Goal: Transaction & Acquisition: Purchase product/service

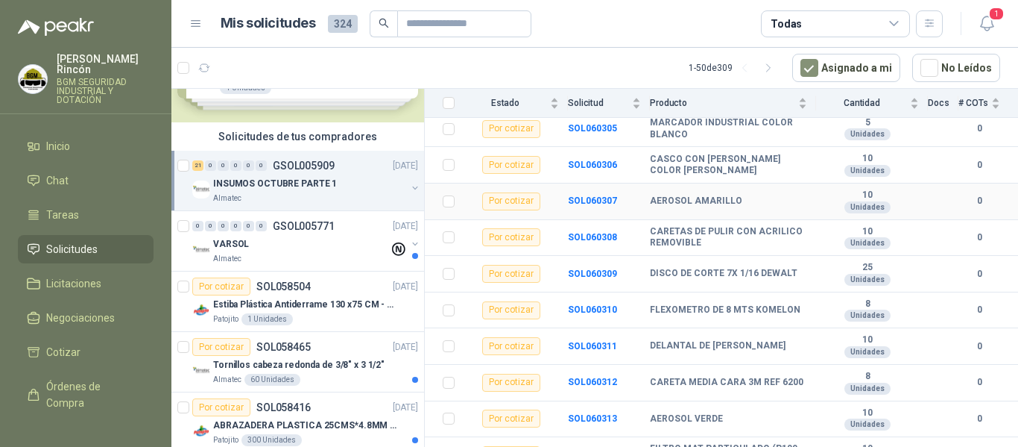
scroll to position [596, 0]
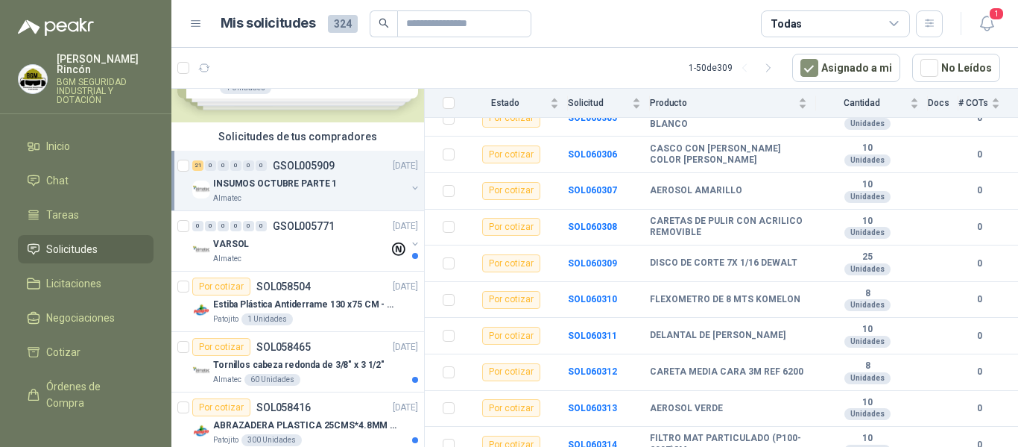
click at [74, 245] on span "Solicitudes" at bounding box center [71, 249] width 51 height 16
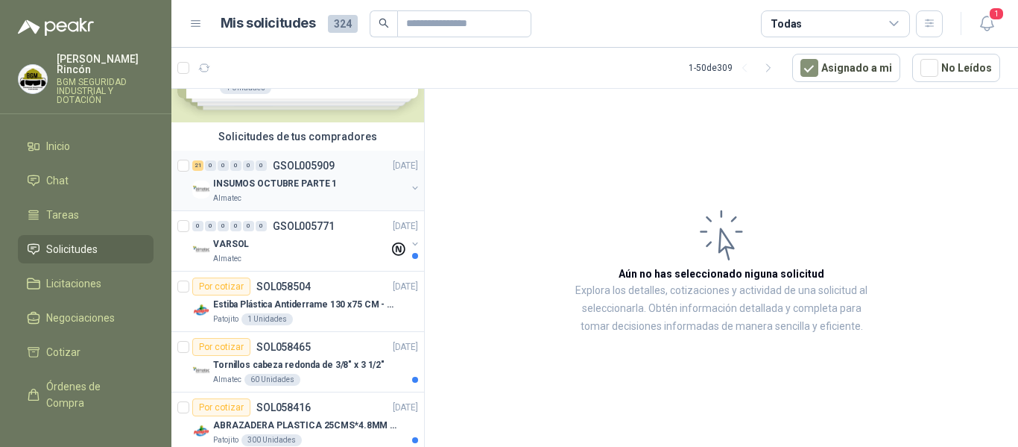
click at [274, 184] on p "INSUMOS OCTUBRE PARTE 1" at bounding box center [275, 184] width 124 height 14
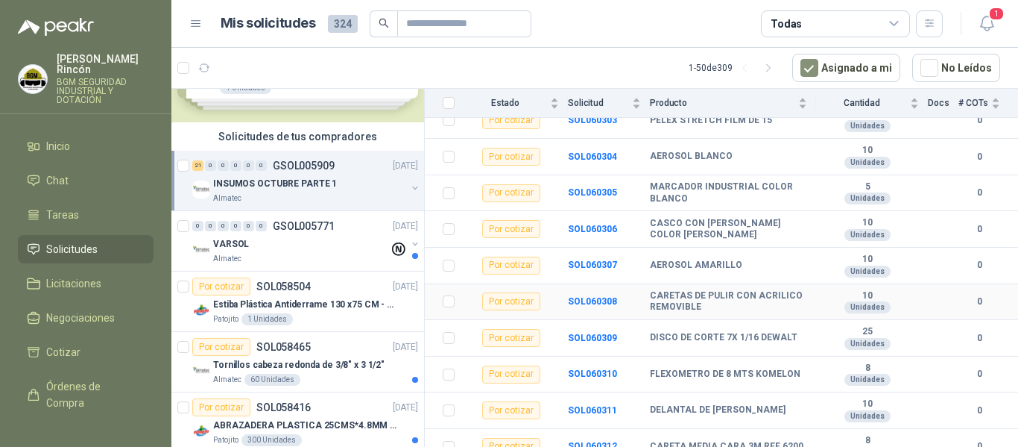
scroll to position [608, 0]
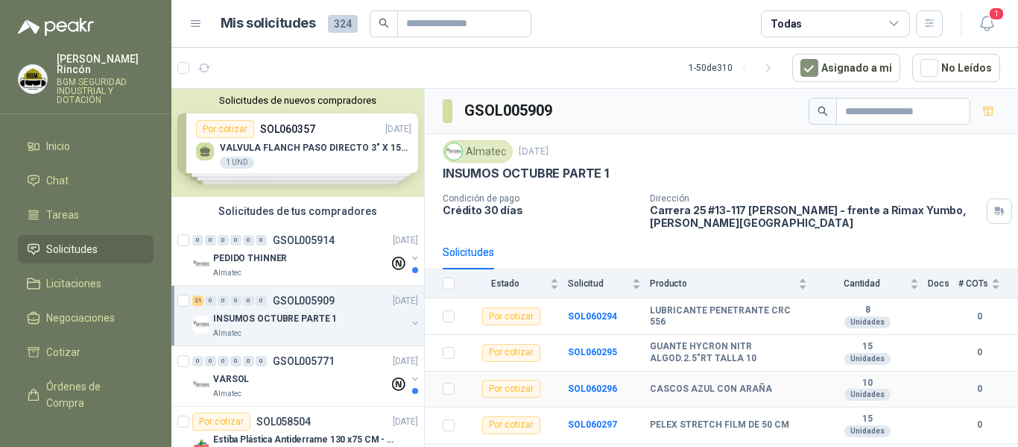
scroll to position [75, 0]
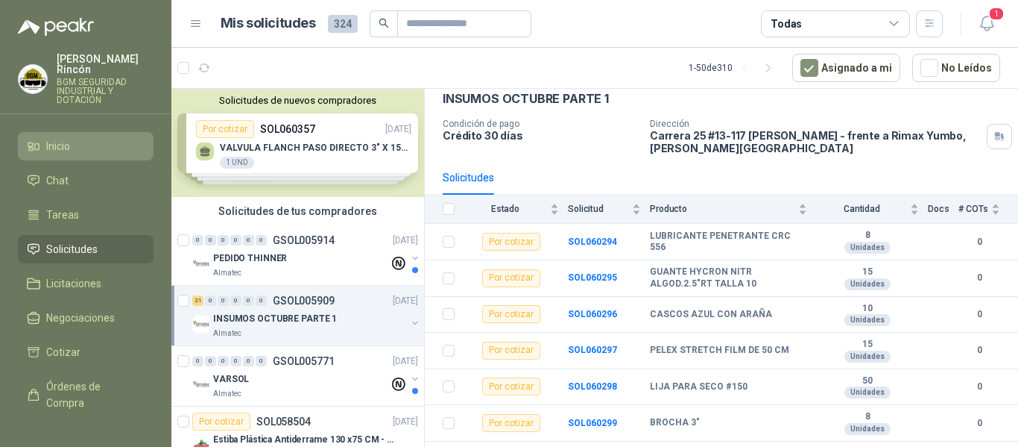
click at [87, 138] on li "Inicio" at bounding box center [86, 146] width 118 height 16
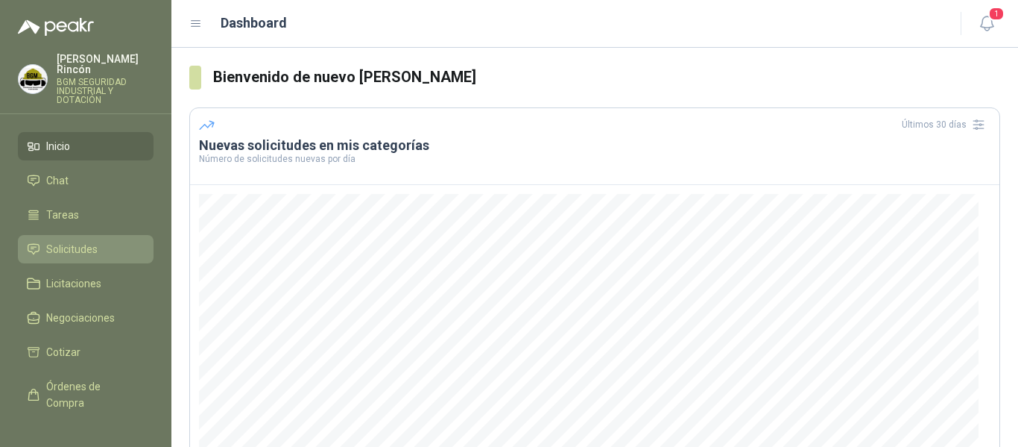
click at [95, 241] on span "Solicitudes" at bounding box center [71, 249] width 51 height 16
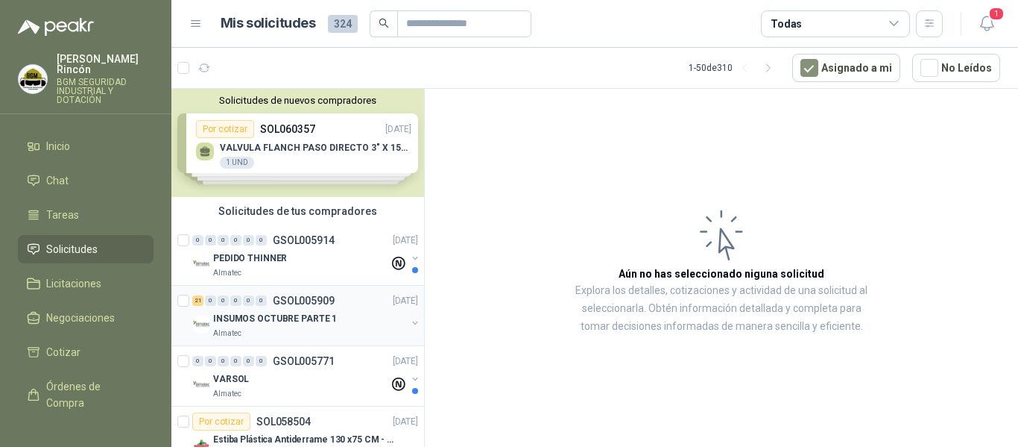
click at [341, 333] on div "Almatec" at bounding box center [309, 333] width 193 height 12
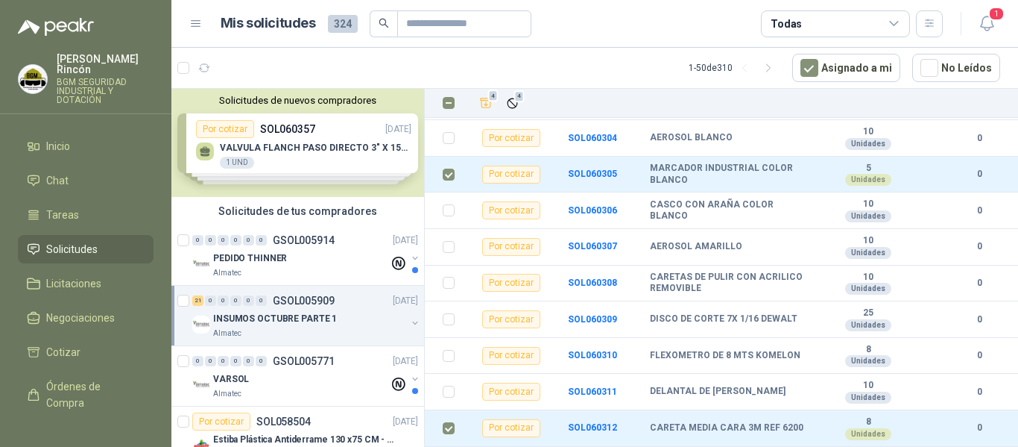
scroll to position [608, 0]
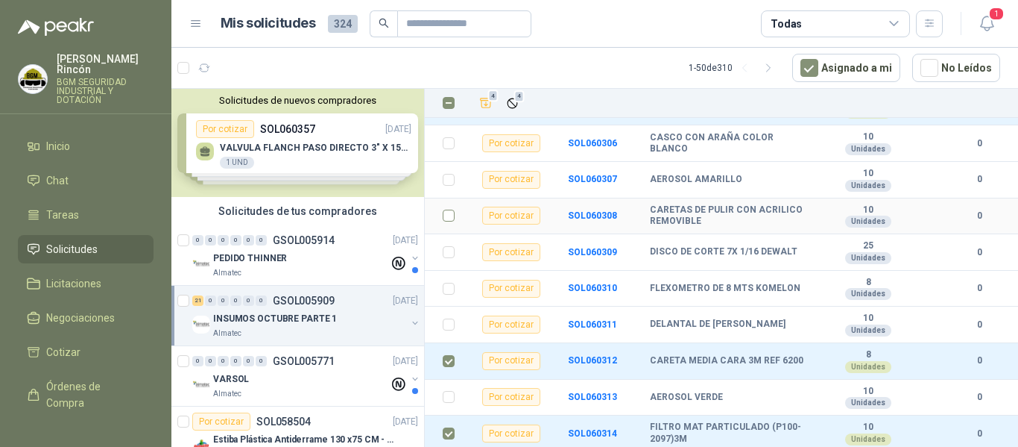
click at [447, 208] on label at bounding box center [449, 215] width 12 height 16
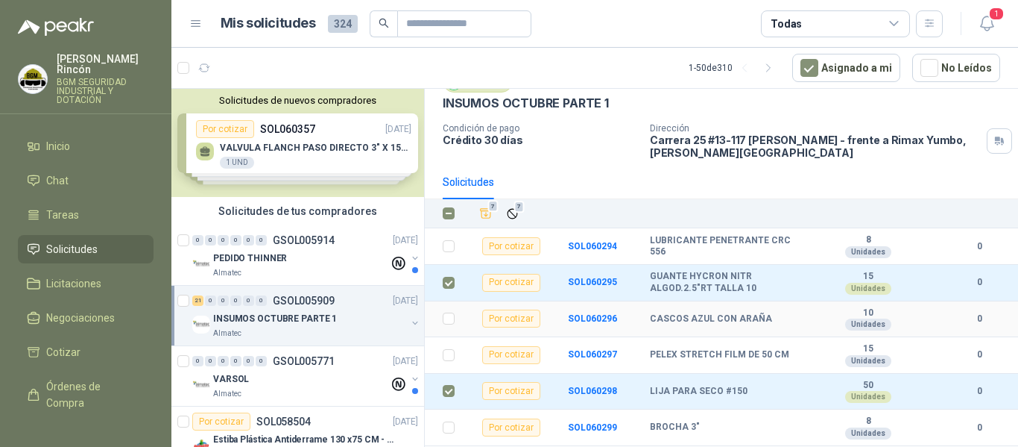
scroll to position [0, 0]
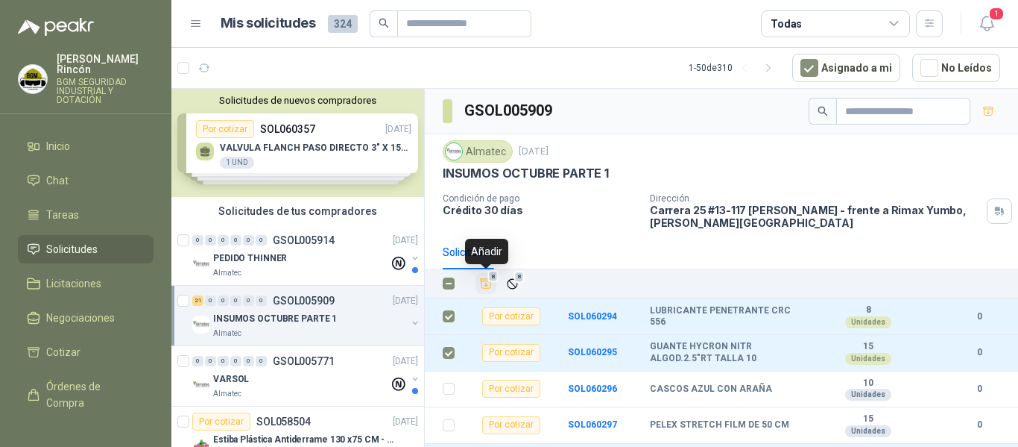
click at [486, 279] on icon "Añadir" at bounding box center [486, 284] width 11 height 10
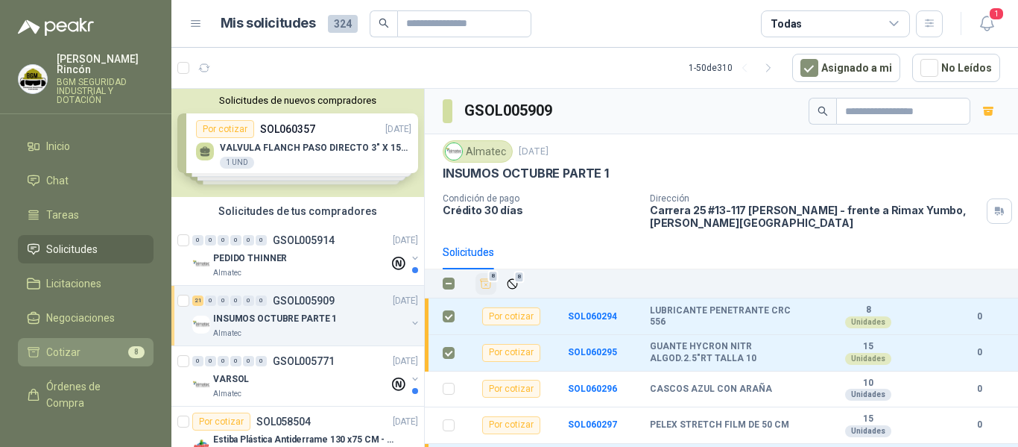
click at [118, 344] on li "Cotizar 8" at bounding box center [86, 352] width 118 height 16
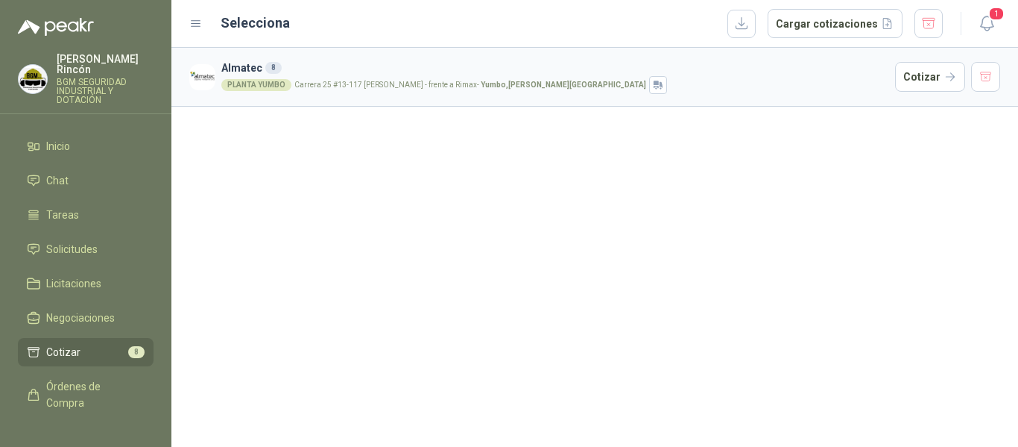
click at [481, 87] on strong "Yumbo , Valle del Cauca" at bounding box center [564, 85] width 166 height 8
click at [907, 81] on button "Cotizar" at bounding box center [930, 77] width 70 height 30
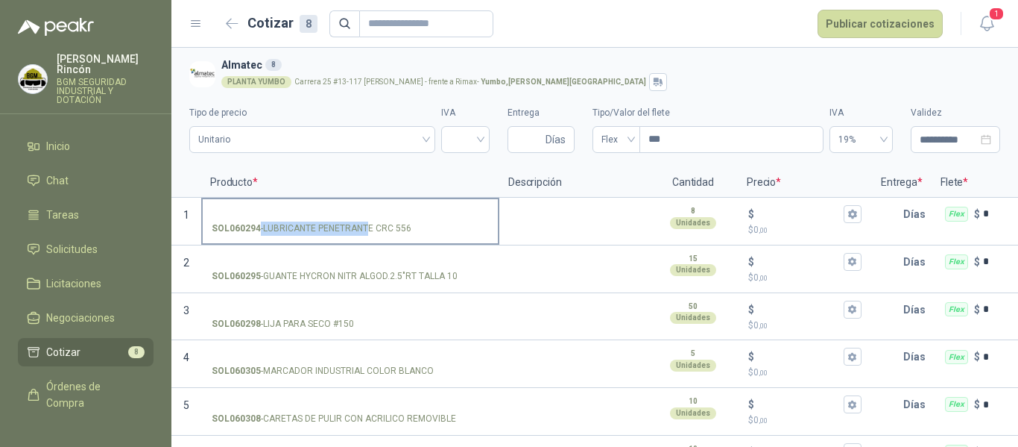
drag, startPoint x: 418, startPoint y: 225, endPoint x: 370, endPoint y: 227, distance: 47.8
click at [370, 227] on div "SOL060294 - LUBRICANTE PENETRANTE CRC 556" at bounding box center [350, 228] width 277 height 14
click at [381, 229] on p "SOL060294 - LUBRICANTE PENETRANTE CRC 556" at bounding box center [312, 228] width 200 height 14
click at [381, 220] on input "SOL060294 - LUBRICANTE PENETRANTE CRC 556" at bounding box center [350, 214] width 277 height 11
drag, startPoint x: 410, startPoint y: 226, endPoint x: 265, endPoint y: 230, distance: 145.4
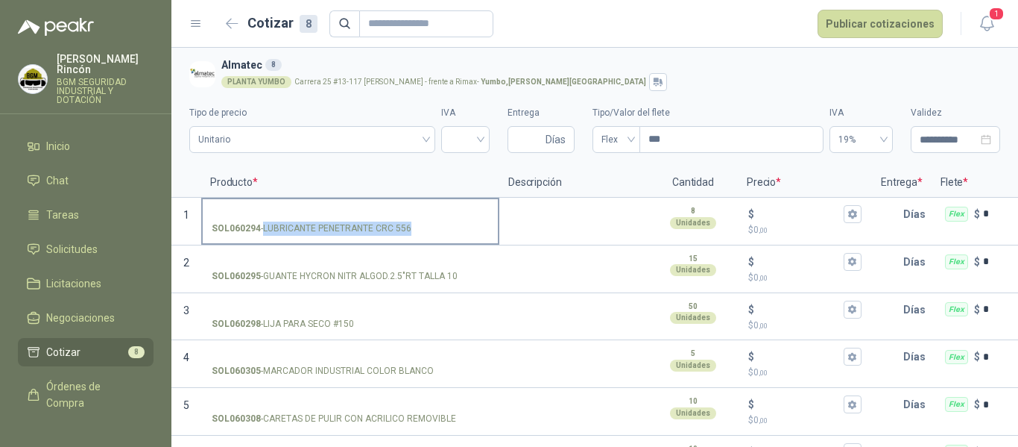
click at [265, 230] on p "SOL060294 - LUBRICANTE PENETRANTE CRC 556" at bounding box center [312, 228] width 200 height 14
copy p "LUBRICANTE PENETRANTE CRC 556"
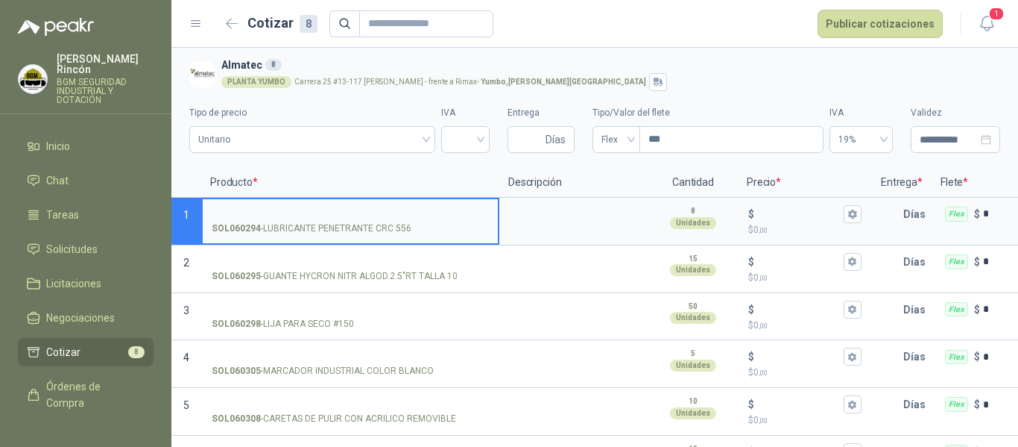
click at [236, 209] on input "SOL060294 - LUBRICANTE PENETRANTE CRC 556" at bounding box center [350, 214] width 277 height 11
click at [389, 215] on input "**********" at bounding box center [350, 214] width 277 height 11
type input "**********"
click at [781, 213] on input "$ $ 0 ,00" at bounding box center [800, 213] width 84 height 11
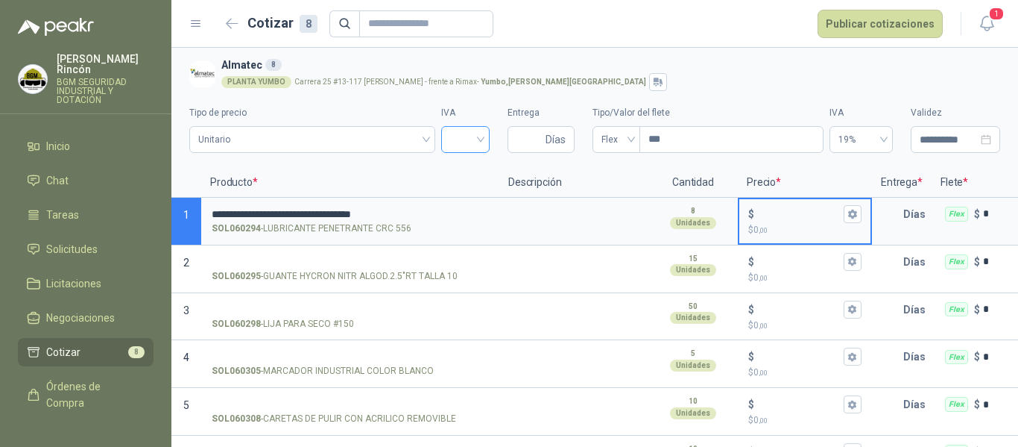
click at [473, 142] on input "search" at bounding box center [465, 138] width 31 height 22
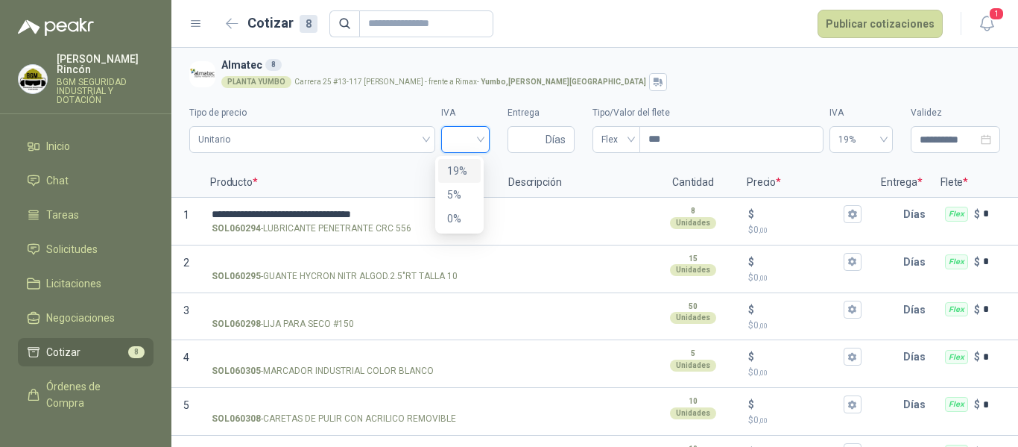
click at [460, 173] on div "19%" at bounding box center [459, 171] width 25 height 16
click at [787, 213] on input "$ $ 0 ,00" at bounding box center [800, 213] width 84 height 11
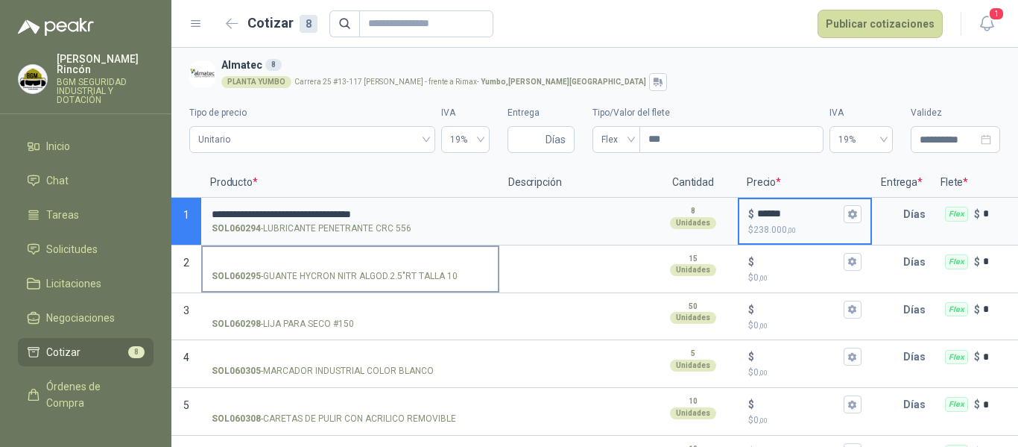
type input "******"
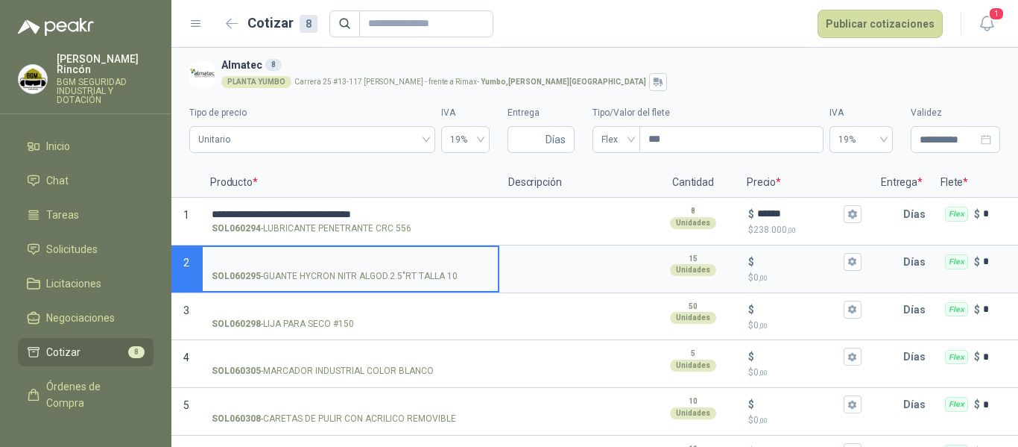
click at [346, 256] on input "SOL060295 - GUANTE HYCRON NITR ALGOD.2.5"RT TALLA 10" at bounding box center [350, 261] width 277 height 11
click at [388, 256] on input "SOL060295 - GUANTE HYCRON NITR ALGOD.2.5"RT TALLA 10" at bounding box center [350, 261] width 277 height 11
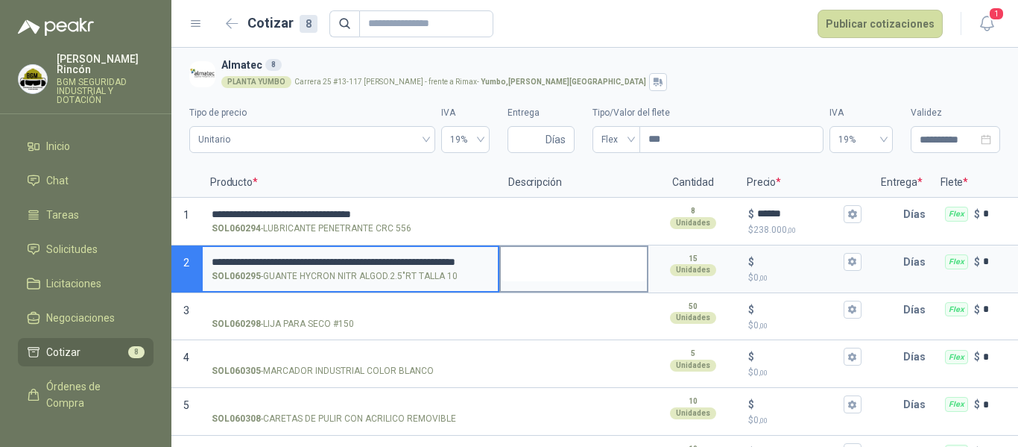
scroll to position [0, 97]
type input "**********"
click at [785, 259] on input "$ $ 0 ,00" at bounding box center [800, 261] width 84 height 11
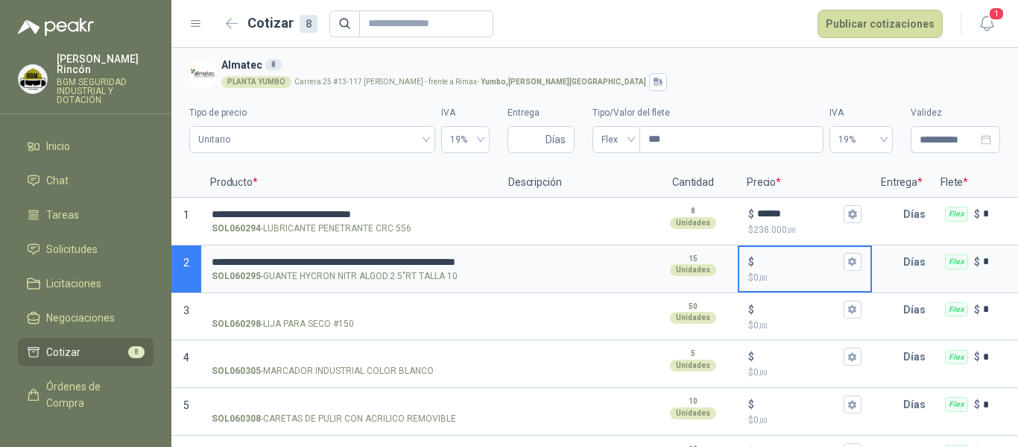
scroll to position [0, 0]
type input "******"
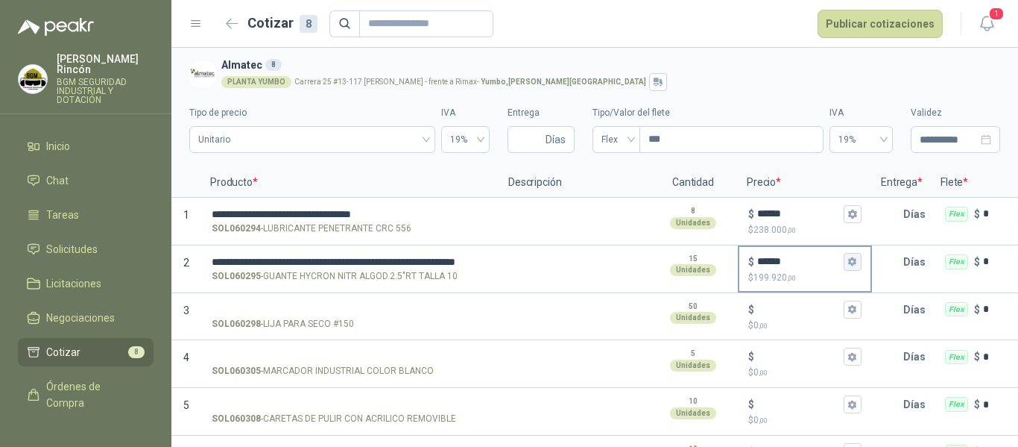
click at [848, 259] on icon "button" at bounding box center [853, 261] width 10 height 10
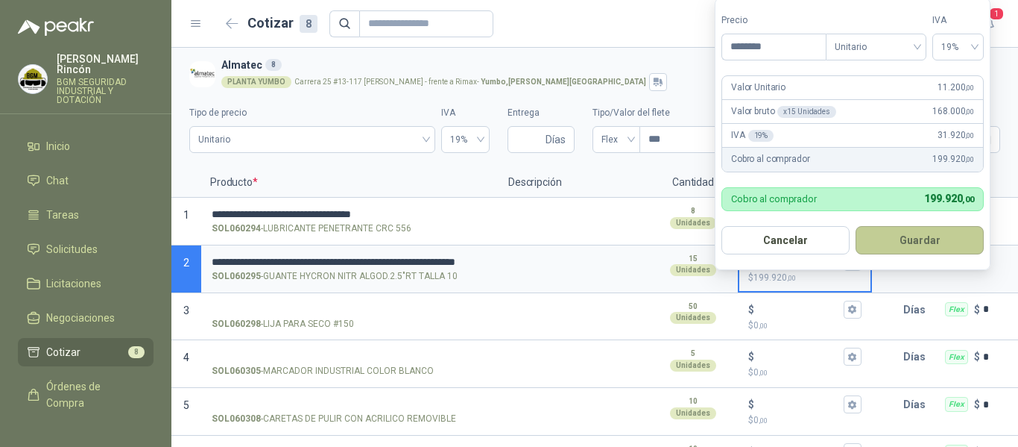
click at [884, 239] on button "Guardar" at bounding box center [920, 240] width 128 height 28
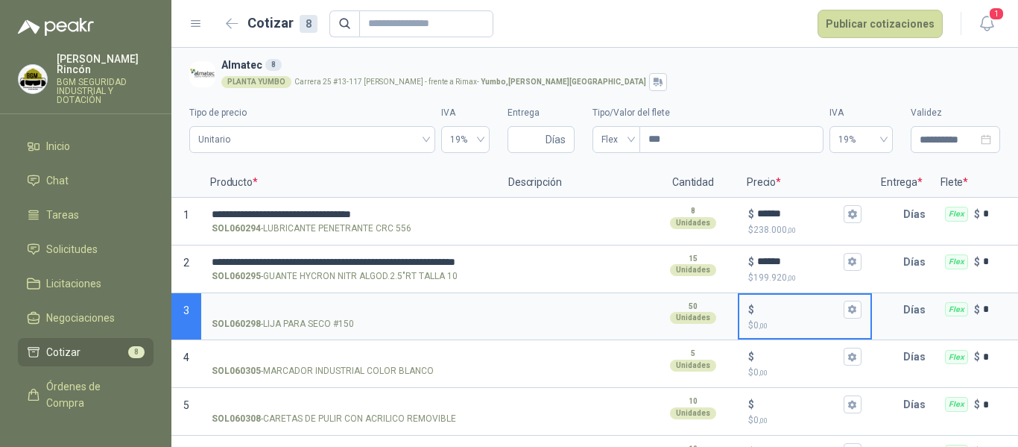
click at [786, 304] on input "$ $ 0 ,00" at bounding box center [800, 308] width 84 height 11
type input "*****"
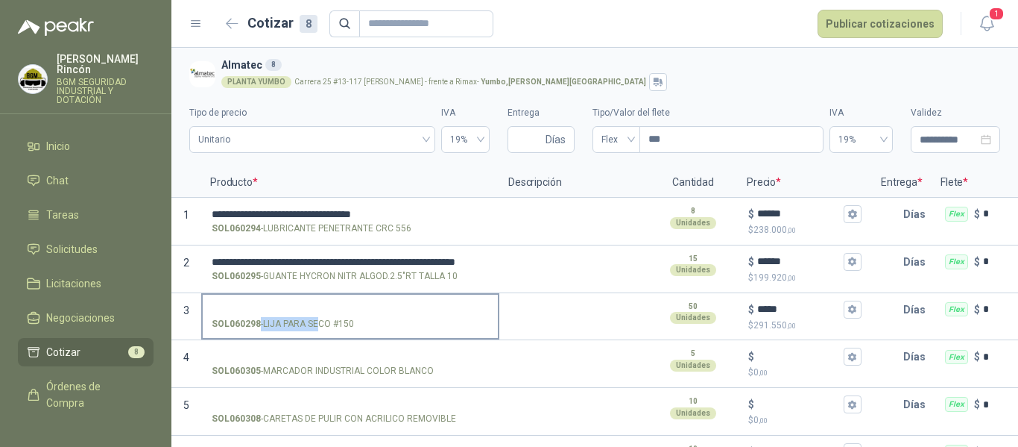
drag, startPoint x: 358, startPoint y: 324, endPoint x: 317, endPoint y: 326, distance: 41.1
click at [317, 326] on div "SOL060298 - LIJA PARA SECO #150" at bounding box center [350, 324] width 277 height 14
click at [321, 326] on p "SOL060298 - LIJA PARA SECO #150" at bounding box center [283, 324] width 142 height 14
click at [321, 315] on input "SOL060298 - LIJA PARA SECO #150" at bounding box center [350, 309] width 277 height 11
drag, startPoint x: 353, startPoint y: 327, endPoint x: 263, endPoint y: 324, distance: 89.5
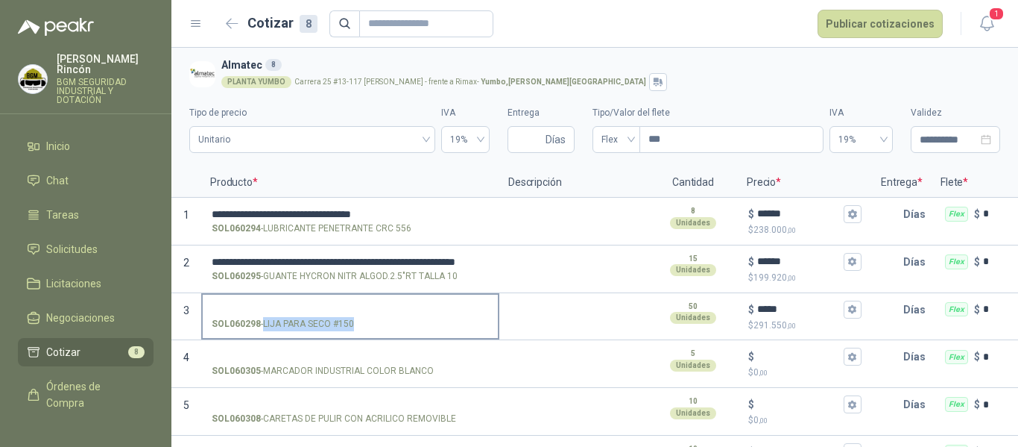
click at [263, 324] on p "SOL060298 - LIJA PARA SECO #150" at bounding box center [283, 324] width 142 height 14
copy p "LIJA PARA SECO #150"
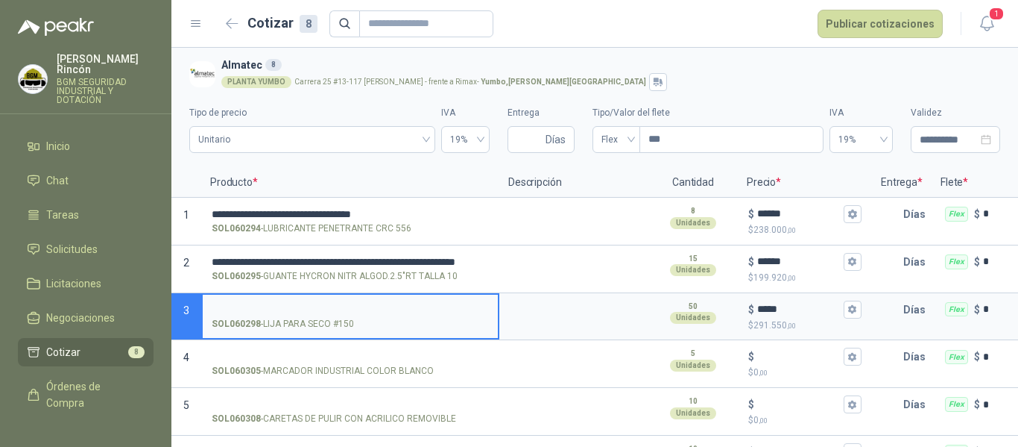
click at [233, 304] on input "SOL060298 - LIJA PARA SECO #150" at bounding box center [350, 309] width 277 height 11
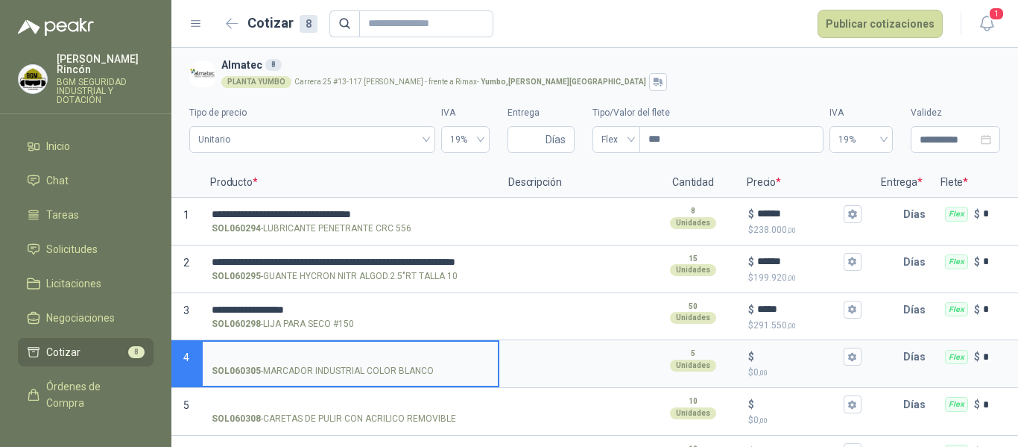
click at [308, 352] on input "SOL060305 - MARCADOR INDUSTRIAL COLOR BLANCO" at bounding box center [350, 356] width 277 height 11
click at [362, 355] on input "SOL060305 - MARCADOR INDUSTRIAL COLOR BLANCO" at bounding box center [350, 356] width 277 height 11
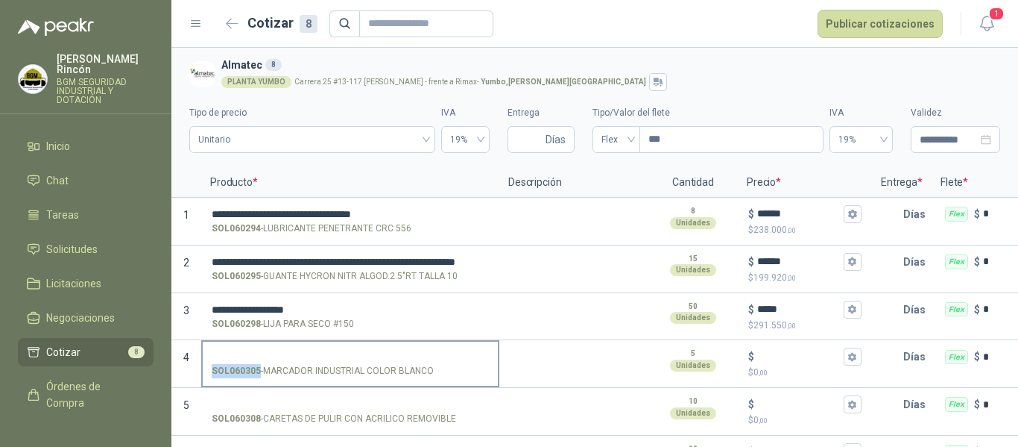
drag, startPoint x: 432, startPoint y: 371, endPoint x: 382, endPoint y: 362, distance: 50.7
click at [382, 362] on label "SOL060305 - MARCADOR INDUSTRIAL COLOR BLANCO" at bounding box center [350, 362] width 295 height 42
click at [271, 377] on p "SOL060305 - MARCADOR INDUSTRIAL COLOR BLANCO" at bounding box center [323, 371] width 222 height 14
click at [271, 362] on input "SOL060305 - MARCADOR INDUSTRIAL COLOR BLANCO" at bounding box center [350, 356] width 277 height 11
click at [264, 369] on p "SOL060305 - MARCADOR INDUSTRIAL COLOR BLANCO" at bounding box center [323, 371] width 222 height 14
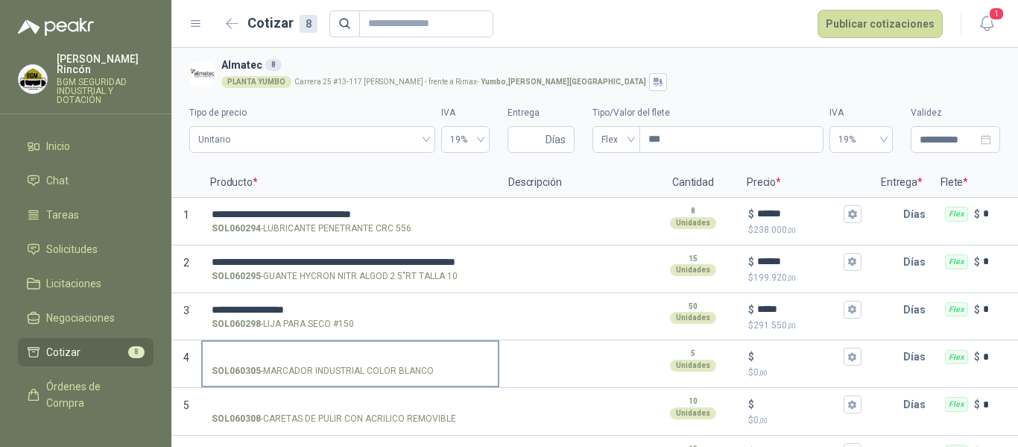
click at [264, 362] on input "SOL060305 - MARCADOR INDUSTRIAL COLOR BLANCO" at bounding box center [350, 356] width 277 height 11
drag, startPoint x: 429, startPoint y: 368, endPoint x: 267, endPoint y: 368, distance: 162.5
click at [267, 368] on p "SOL060305 - MARCADOR INDUSTRIAL COLOR BLANCO" at bounding box center [323, 371] width 222 height 14
copy p "MARCADOR INDUSTRIAL COLOR BLANCO"
click at [248, 351] on input "SOL060305 - MARCADOR INDUSTRIAL COLOR BLANCO" at bounding box center [350, 356] width 277 height 11
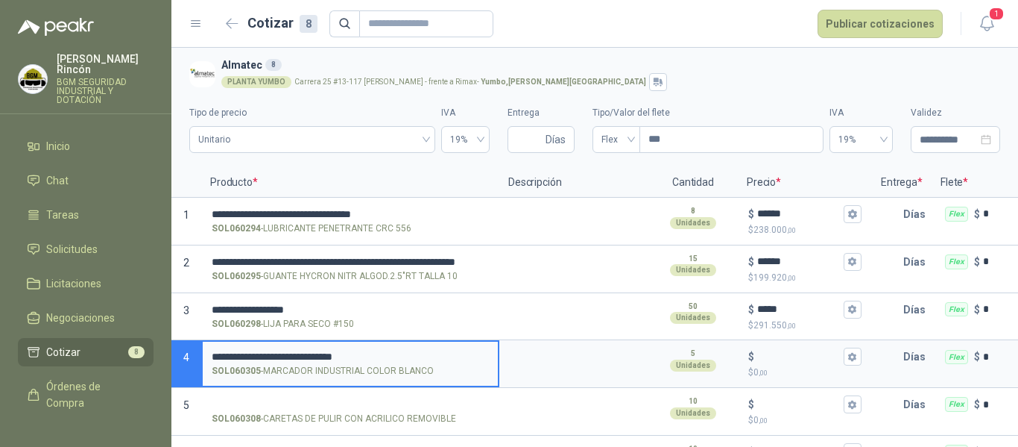
click at [435, 351] on input "**********" at bounding box center [350, 356] width 277 height 11
type input "**********"
click at [768, 354] on input "$ $ 0 ,00" at bounding box center [800, 356] width 84 height 11
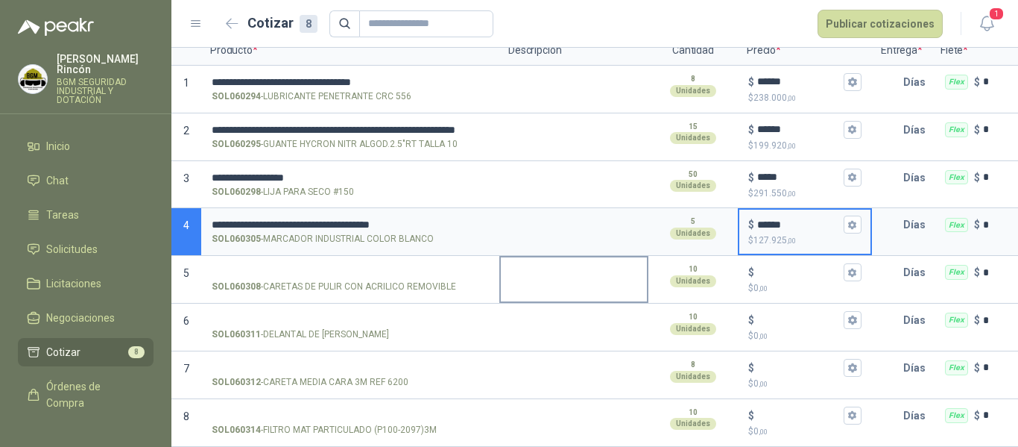
scroll to position [144, 0]
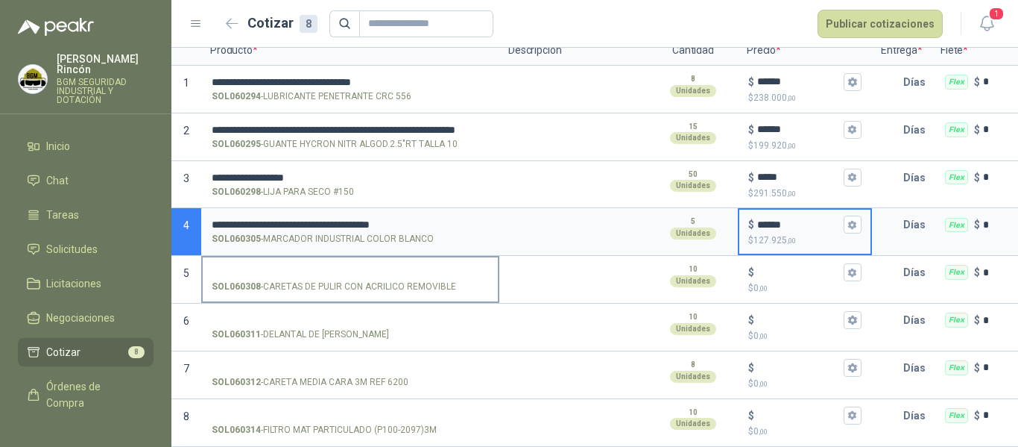
type input "******"
click at [395, 267] on input "SOL060308 - CARETAS DE PULIR CON ACRILICO REMOVIBLE" at bounding box center [350, 272] width 277 height 11
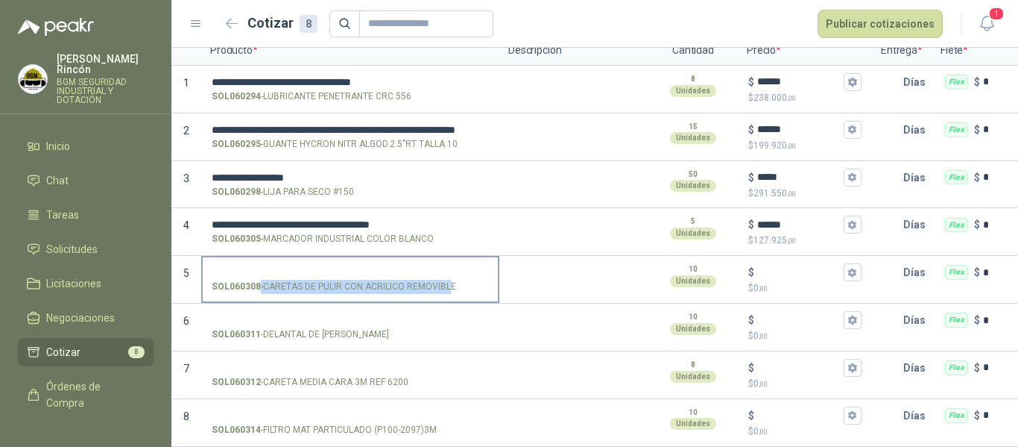
drag, startPoint x: 457, startPoint y: 274, endPoint x: 447, endPoint y: 271, distance: 10.7
click at [447, 280] on div "SOL060308 - CARETAS DE PULIR CON ACRILICO REMOVIBLE" at bounding box center [350, 287] width 277 height 14
click at [297, 266] on label "SOL060308 - CARETAS DE PULIR CON ACRILICO REMOVIBLE" at bounding box center [350, 278] width 295 height 42
click at [297, 267] on input "SOL060308 - CARETAS DE PULIR CON ACRILICO REMOVIBLE" at bounding box center [350, 272] width 277 height 11
drag, startPoint x: 265, startPoint y: 276, endPoint x: 453, endPoint y: 274, distance: 187.9
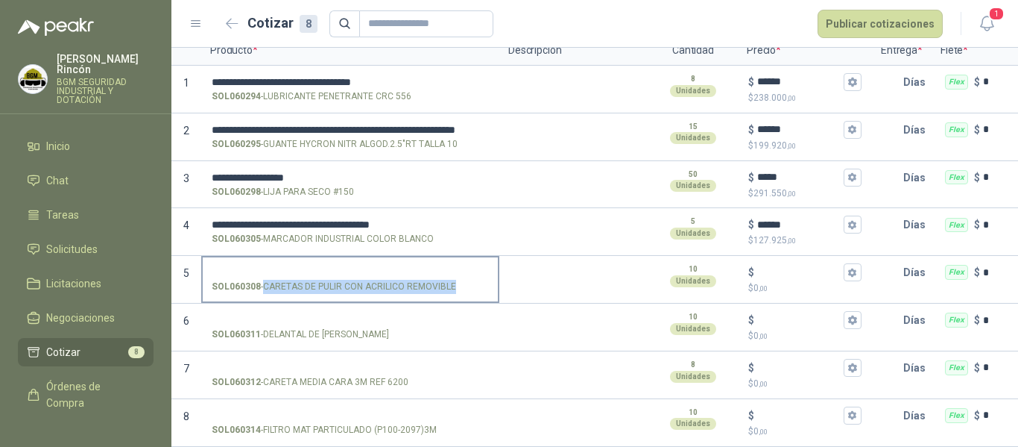
click at [453, 280] on p "SOL060308 - CARETAS DE PULIR CON ACRILICO REMOVIBLE" at bounding box center [334, 287] width 245 height 14
copy p "CARETAS DE PULIR CON ACRILICO REMOVIBLE"
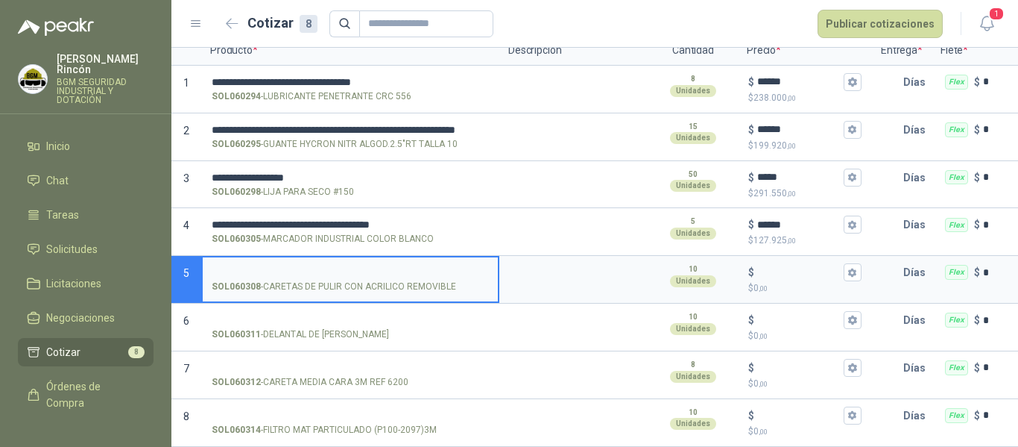
click at [295, 267] on input "SOL060308 - CARETAS DE PULIR CON ACRILICO REMOVIBLE" at bounding box center [350, 272] width 277 height 11
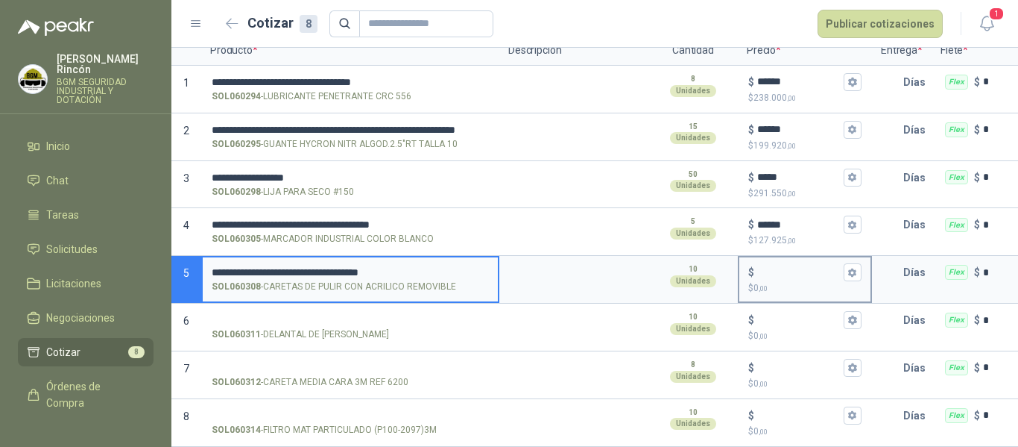
click at [772, 263] on div "$" at bounding box center [805, 272] width 113 height 18
click at [772, 267] on input "$ $ 0 ,00" at bounding box center [800, 272] width 84 height 11
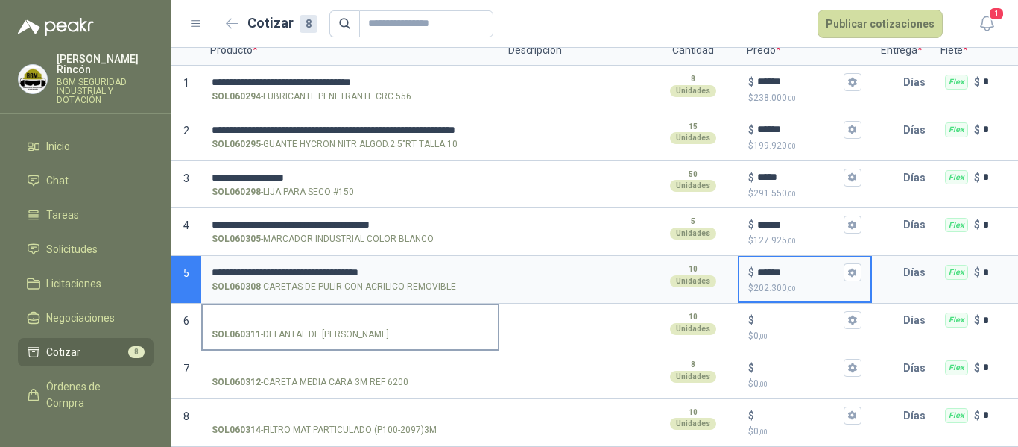
type input "******"
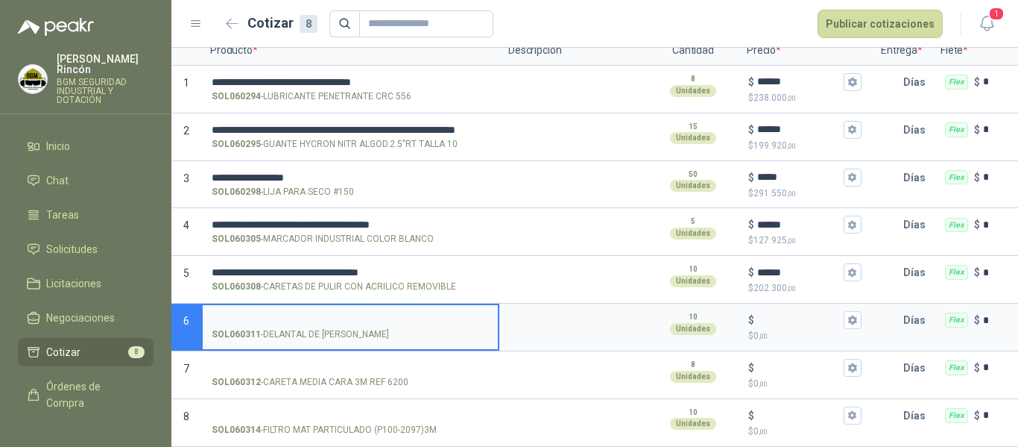
click at [297, 315] on input "SOL060311 - DELANTAL DE JEAN" at bounding box center [350, 320] width 277 height 11
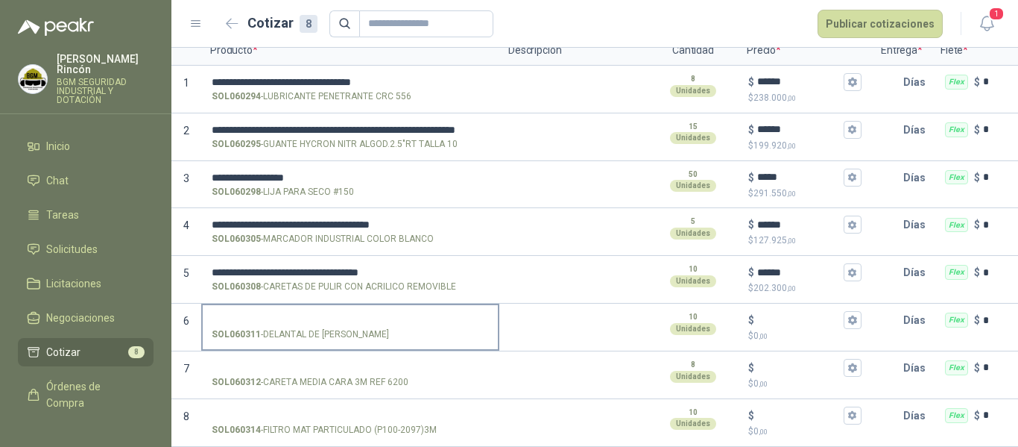
drag, startPoint x: 350, startPoint y: 323, endPoint x: 304, endPoint y: 327, distance: 45.7
click at [304, 327] on div "SOL060311 - DELANTAL DE JEAN" at bounding box center [350, 334] width 277 height 14
click at [304, 326] on input "SOL060311 - DELANTAL DE JEAN" at bounding box center [350, 320] width 277 height 11
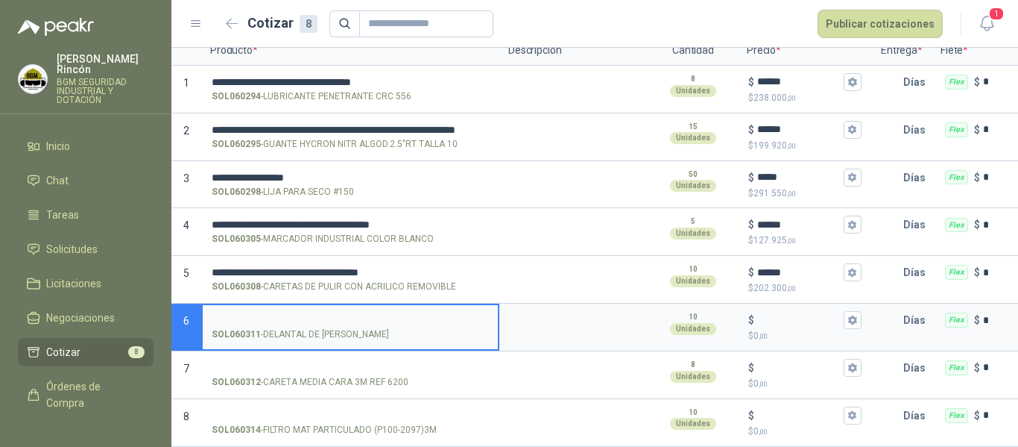
click at [277, 330] on label "SOL060311 - DELANTAL DE JEAN" at bounding box center [350, 326] width 295 height 42
click at [277, 326] on input "SOL060311 - DELANTAL DE JEAN" at bounding box center [350, 320] width 277 height 11
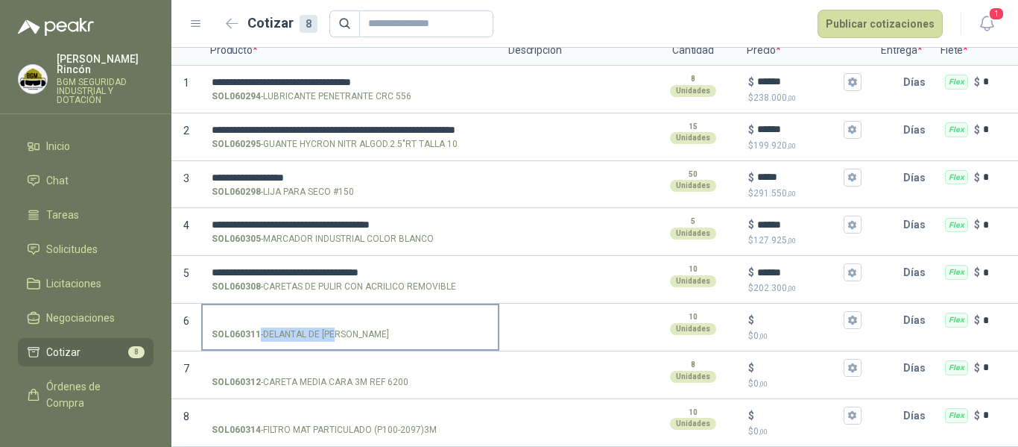
drag, startPoint x: 346, startPoint y: 321, endPoint x: 338, endPoint y: 320, distance: 7.6
click at [338, 327] on div "SOL060311 - DELANTAL DE JEAN" at bounding box center [350, 334] width 277 height 14
click at [334, 327] on p "SOL060311 - DELANTAL DE JEAN" at bounding box center [300, 334] width 177 height 14
click at [334, 322] on input "SOL060311 - DELANTAL DE JEAN" at bounding box center [350, 320] width 277 height 11
drag, startPoint x: 265, startPoint y: 318, endPoint x: 344, endPoint y: 322, distance: 79.1
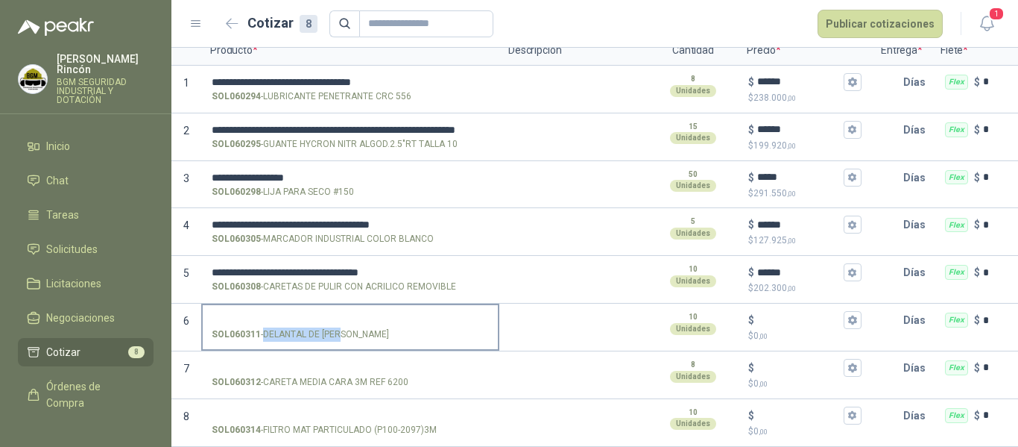
click at [344, 327] on p "SOL060311 - DELANTAL DE JEAN" at bounding box center [300, 334] width 177 height 14
copy p "DELANTAL DE [PERSON_NAME]"
click at [265, 305] on label "SOL060311 - DELANTAL DE JEAN" at bounding box center [350, 326] width 295 height 42
click at [265, 315] on input "SOL060311 - DELANTAL DE JEAN" at bounding box center [350, 320] width 277 height 11
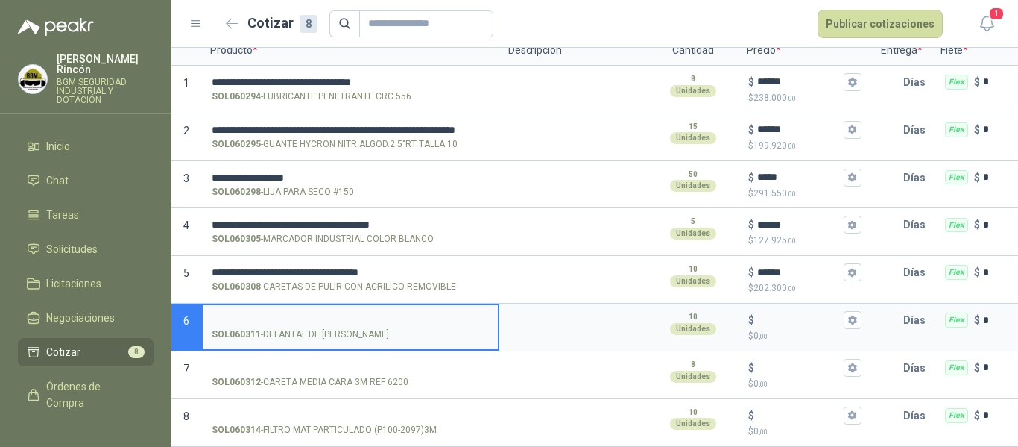
click at [261, 315] on input "SOL060311 - DELANTAL DE JEAN" at bounding box center [350, 320] width 277 height 11
click at [785, 315] on input "$ $ 0 ,00" at bounding box center [800, 320] width 84 height 11
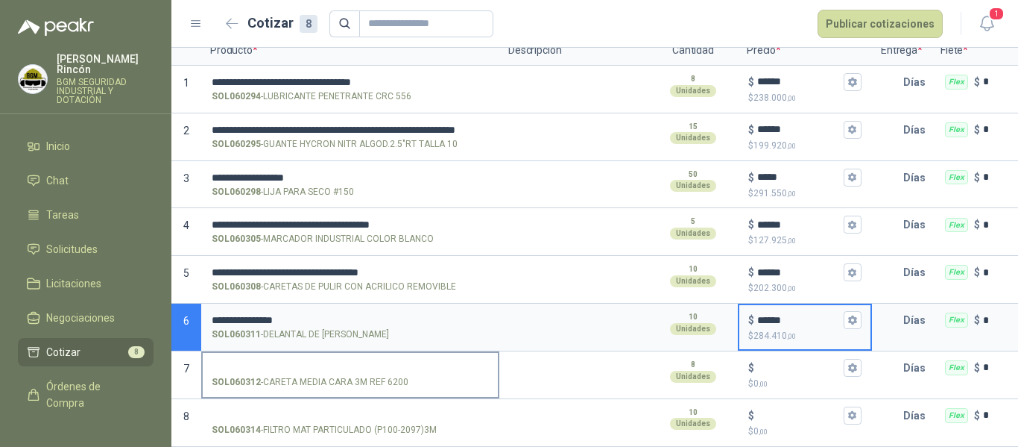
type input "******"
click at [330, 362] on input "SOL060312 - CARETA MEDIA CARA 3M REF 6200" at bounding box center [350, 367] width 277 height 11
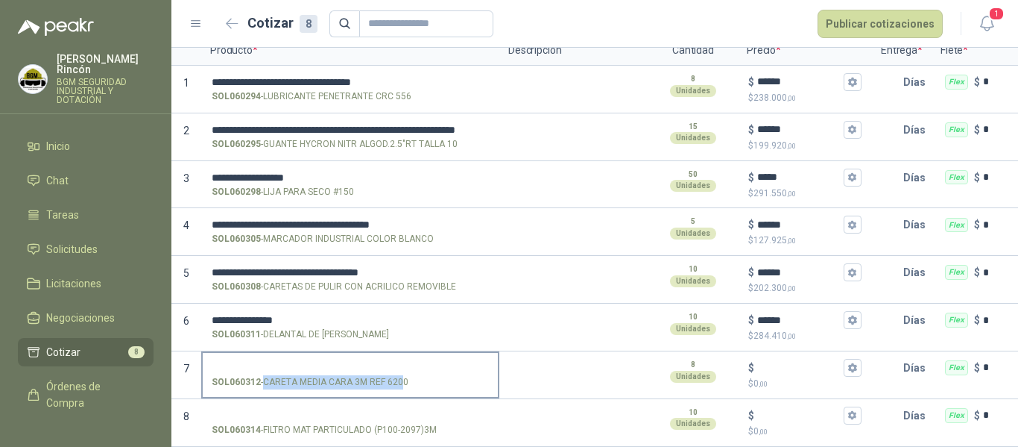
drag, startPoint x: 403, startPoint y: 366, endPoint x: 265, endPoint y: 368, distance: 137.2
click at [265, 375] on p "SOL060312 - CARETA MEDIA CARA 3M REF 6200" at bounding box center [310, 382] width 197 height 14
copy p "CARETA MEDIA CARA 3M REF 620"
click at [224, 362] on input "SOL060312 - CARETA MEDIA CARA 3M REF 6200" at bounding box center [350, 367] width 277 height 11
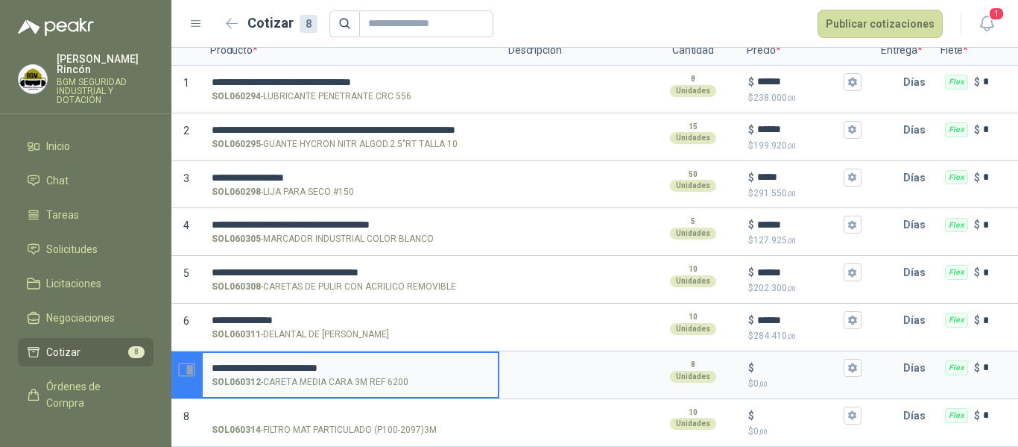
drag, startPoint x: 251, startPoint y: 354, endPoint x: 195, endPoint y: 353, distance: 55.2
click at [195, 353] on section "**********" at bounding box center [594, 375] width 847 height 48
click at [405, 362] on input "**********" at bounding box center [350, 367] width 277 height 11
type input "**********"
click at [793, 362] on input "$ $ 0 ,00" at bounding box center [800, 367] width 84 height 11
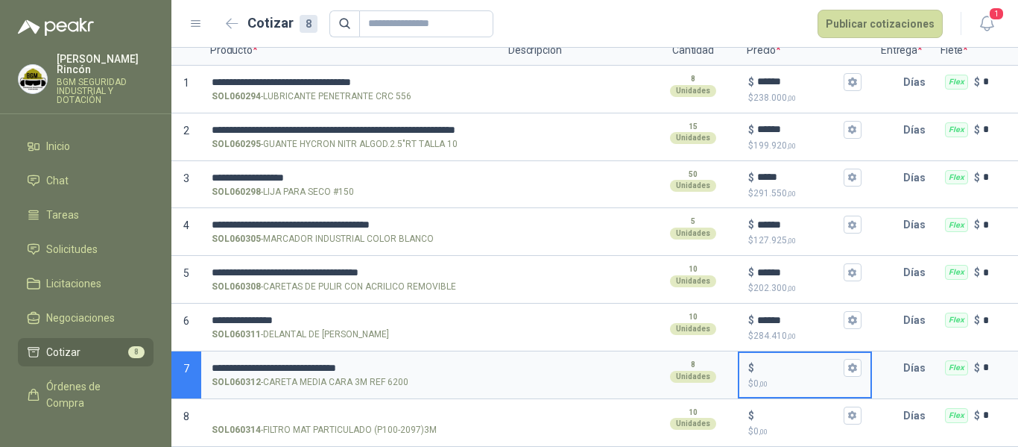
click at [769, 362] on input "$ $ 0 ,00" at bounding box center [800, 367] width 84 height 11
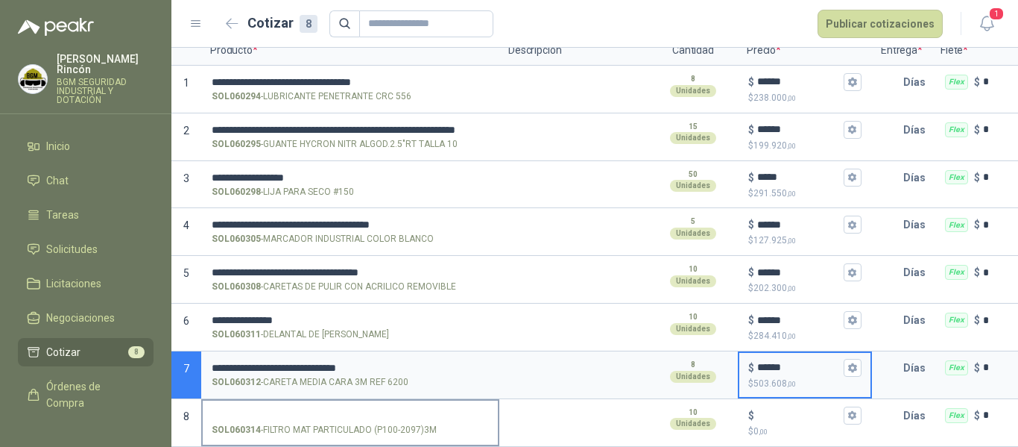
type input "******"
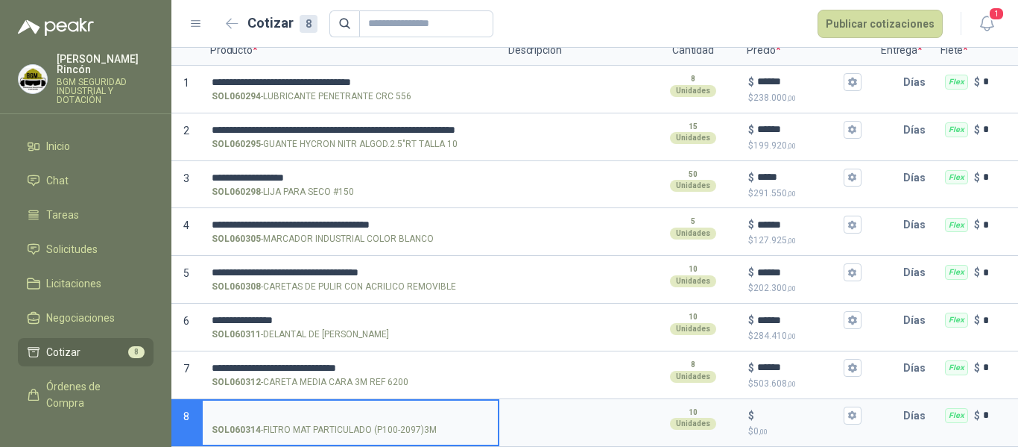
click at [371, 410] on input "SOL060314 - FILTRO MAT PARTICULADO (P100-2097)3M" at bounding box center [350, 415] width 277 height 11
click at [792, 409] on input "$ $ 0 ,00" at bounding box center [800, 414] width 84 height 11
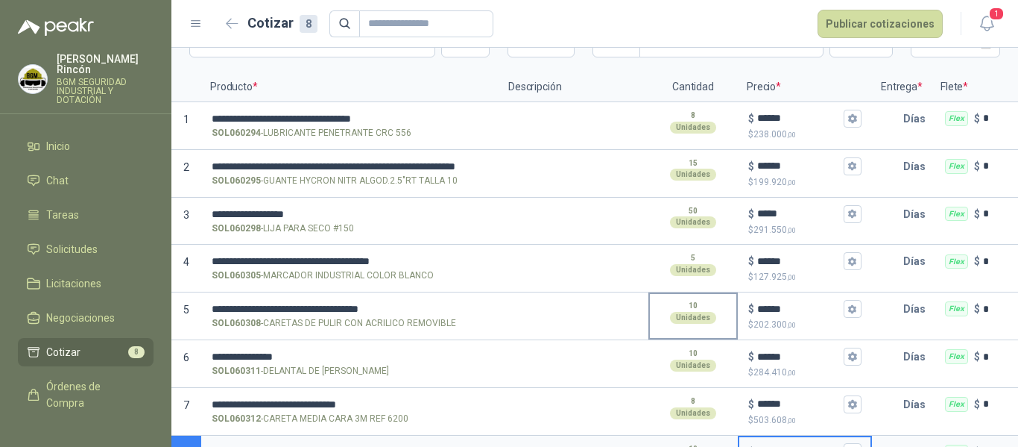
scroll to position [69, 0]
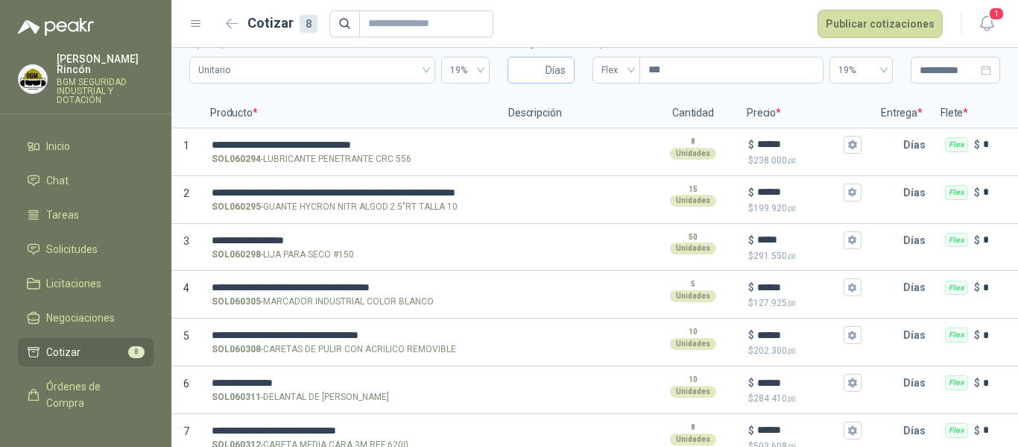
type input "******"
click at [510, 68] on span "Días" at bounding box center [541, 70] width 67 height 27
click at [518, 75] on input "Entrega" at bounding box center [530, 69] width 26 height 25
type input "*"
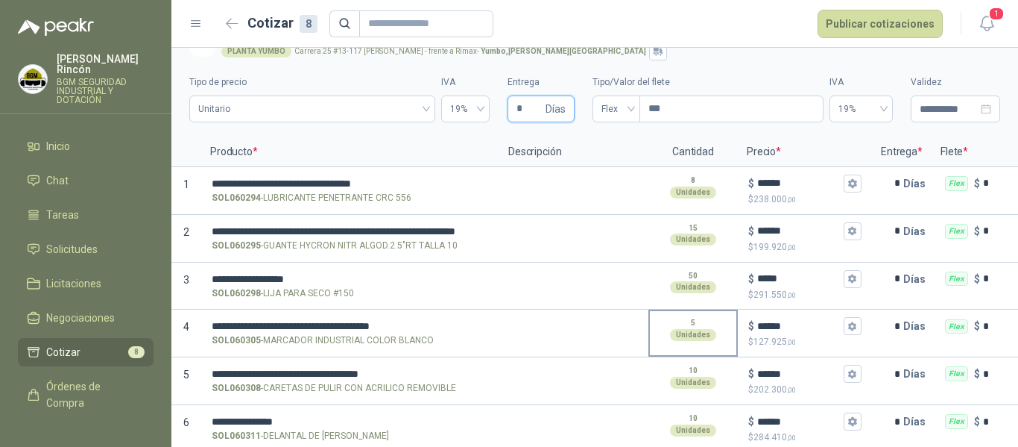
scroll to position [0, 0]
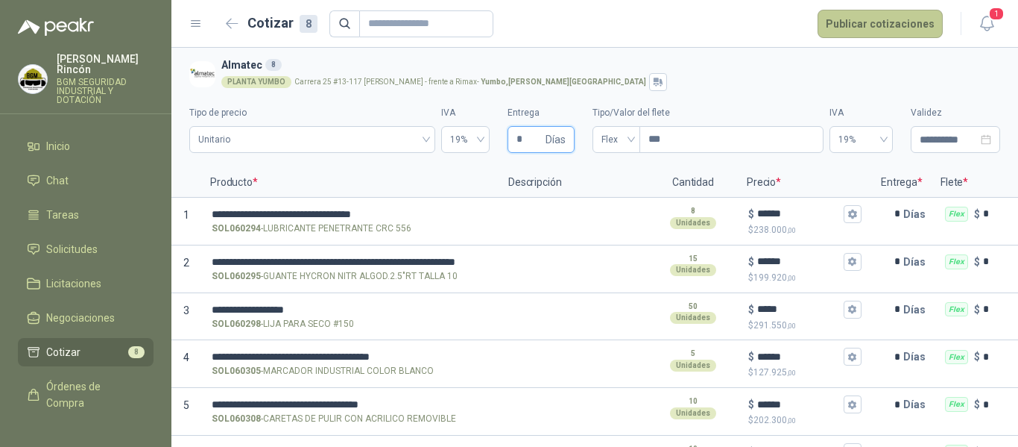
type input "*"
click at [866, 23] on button "Publicar cotizaciones" at bounding box center [880, 24] width 125 height 28
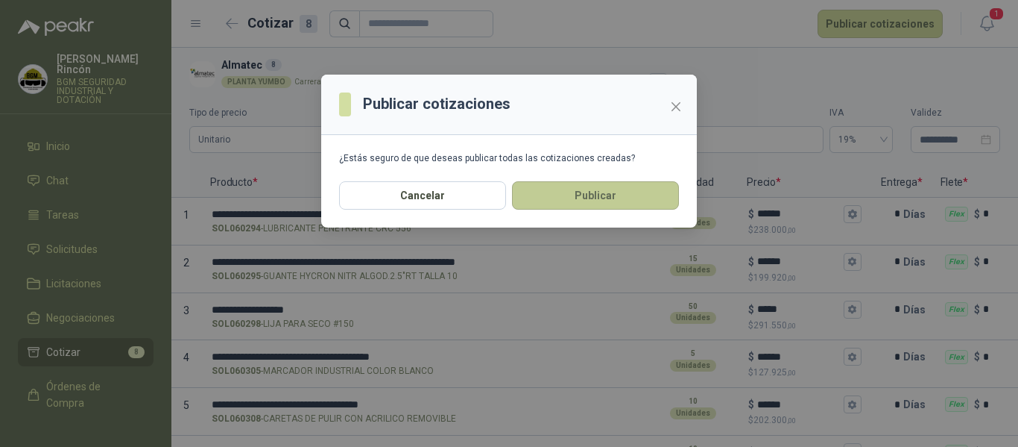
click at [637, 203] on button "Publicar" at bounding box center [595, 195] width 167 height 28
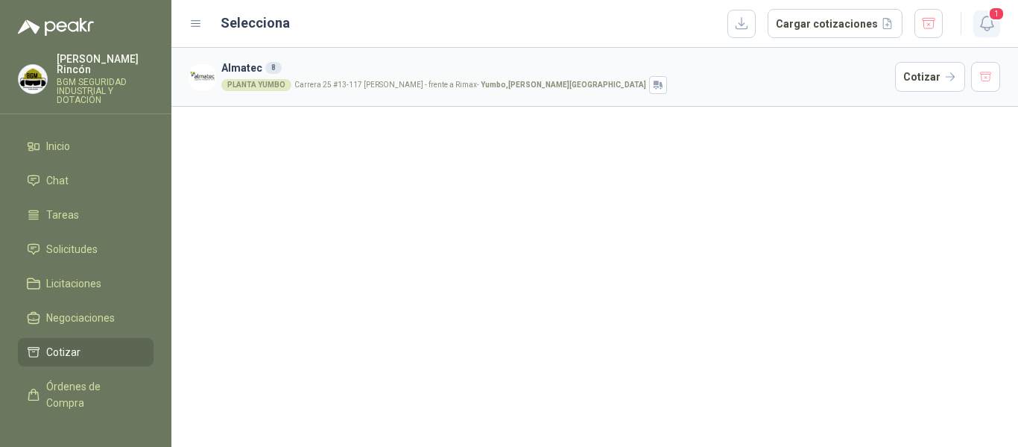
click at [997, 22] on button "1" at bounding box center [987, 23] width 27 height 27
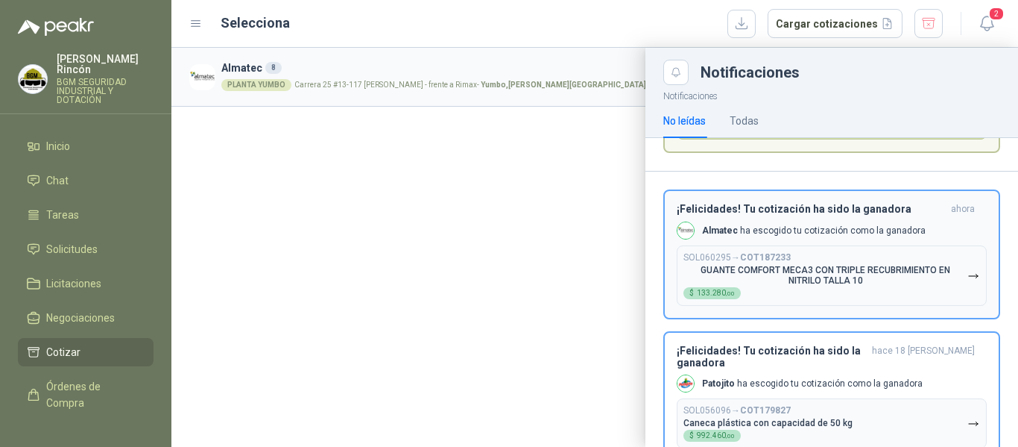
scroll to position [149, 0]
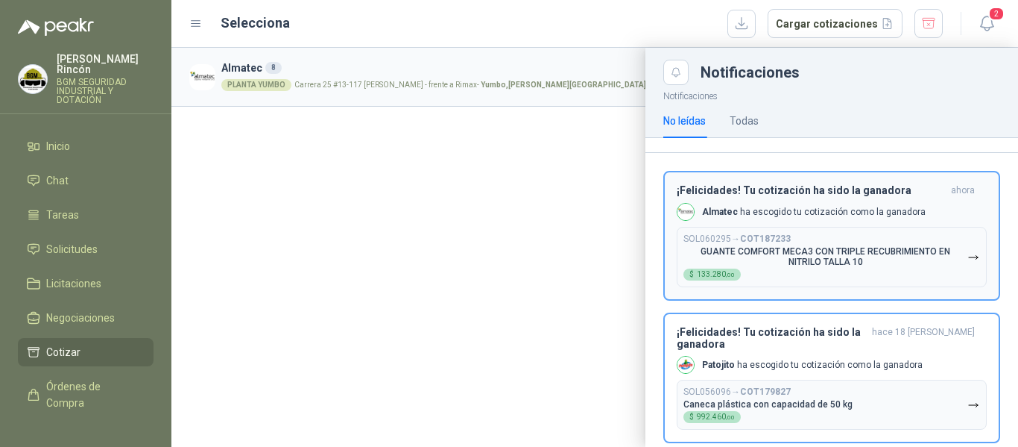
click at [947, 207] on div "¡Felicidades! Tu cotización ha sido la ganadora ahora Almatec ha escogido tu co…" at bounding box center [832, 235] width 310 height 103
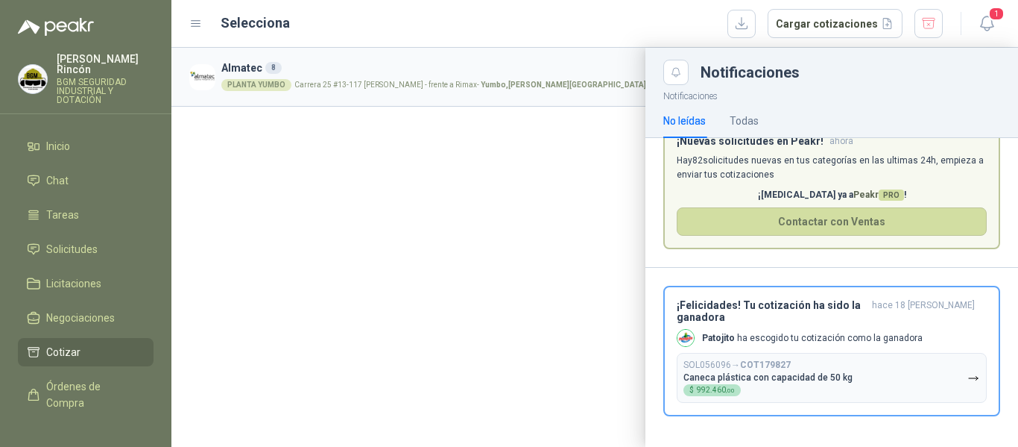
scroll to position [23, 0]
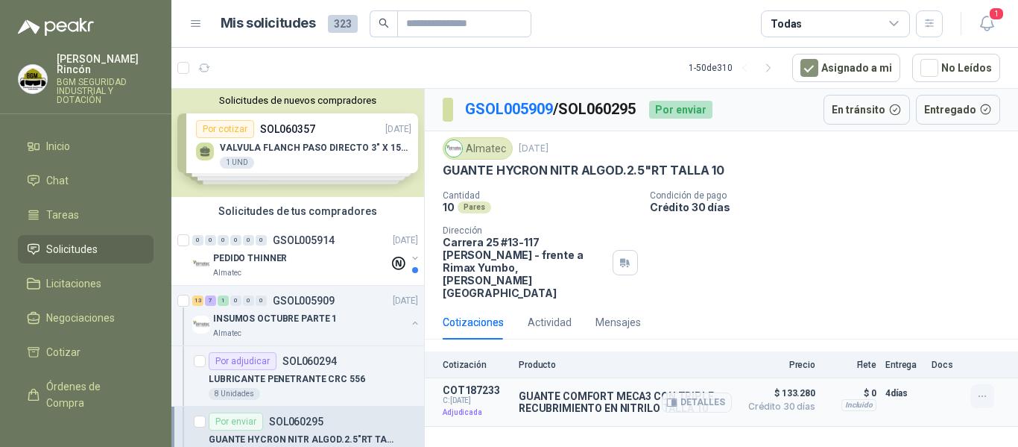
click at [980, 390] on icon "button" at bounding box center [983, 396] width 13 height 13
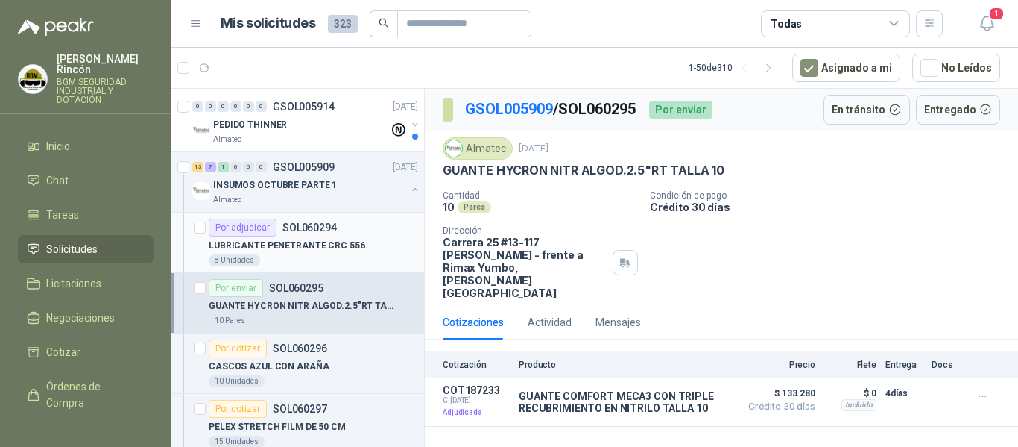
scroll to position [149, 0]
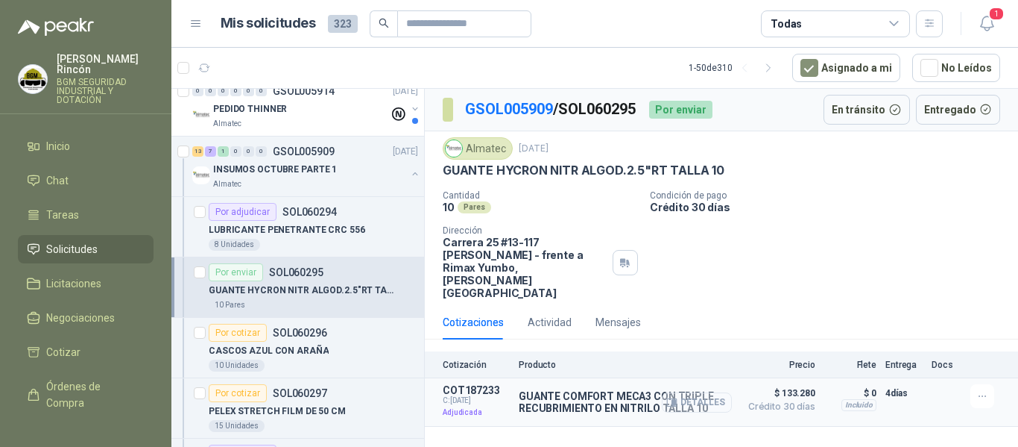
click at [693, 392] on button "Detalles" at bounding box center [697, 402] width 70 height 20
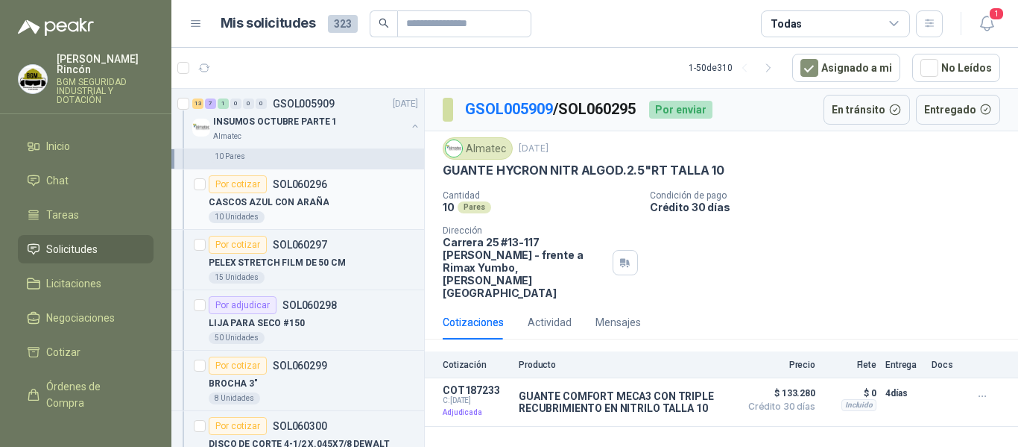
scroll to position [298, 0]
click at [336, 268] on p "PELEX STRETCH FILM DE 50 CM" at bounding box center [277, 262] width 137 height 14
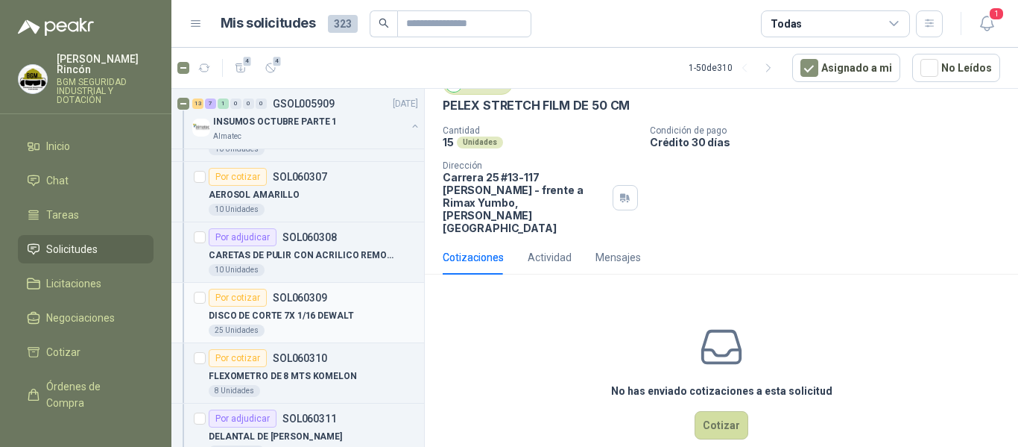
scroll to position [1044, 0]
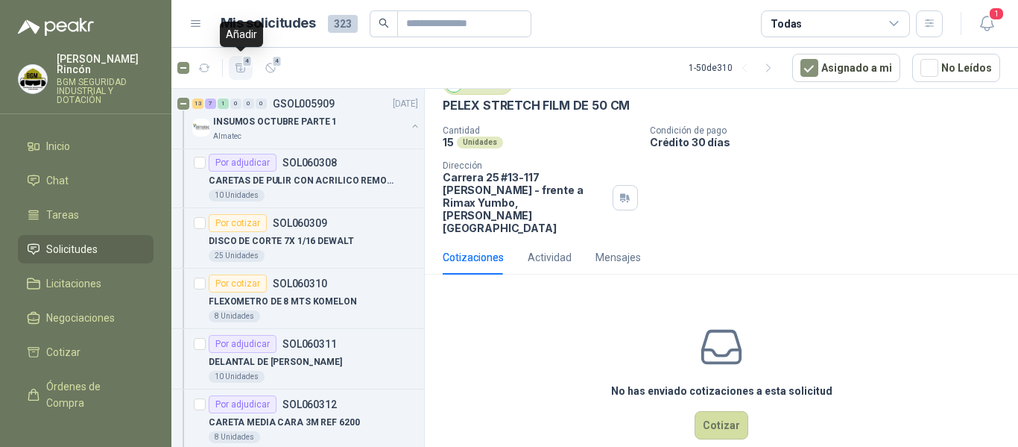
click at [243, 72] on icon "button" at bounding box center [241, 67] width 10 height 8
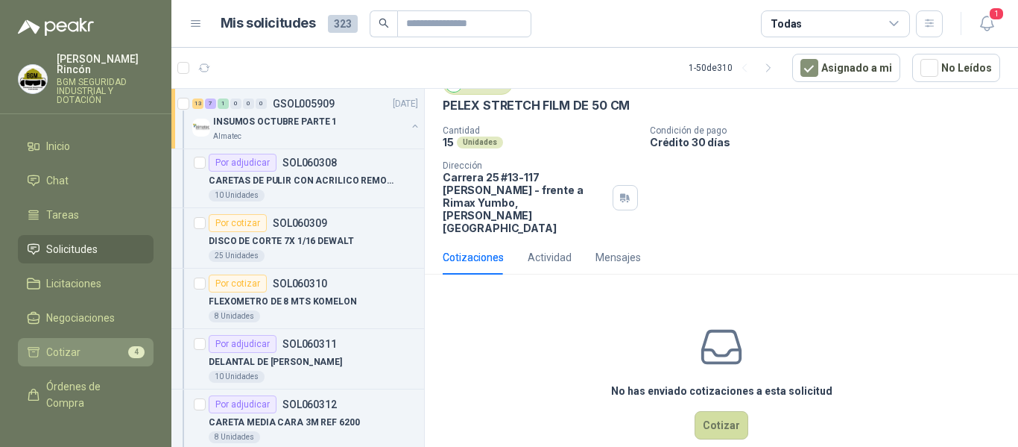
click at [102, 344] on li "Cotizar 4" at bounding box center [86, 352] width 118 height 16
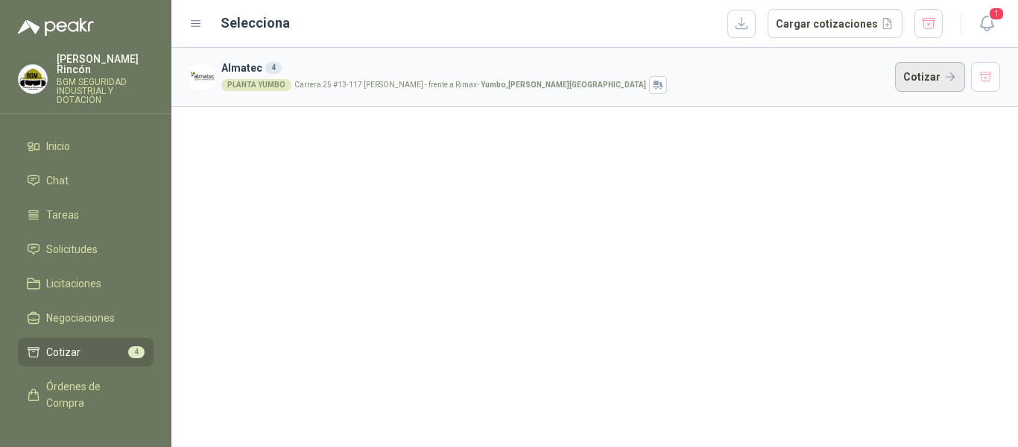
click at [921, 62] on button "Cotizar" at bounding box center [930, 77] width 70 height 30
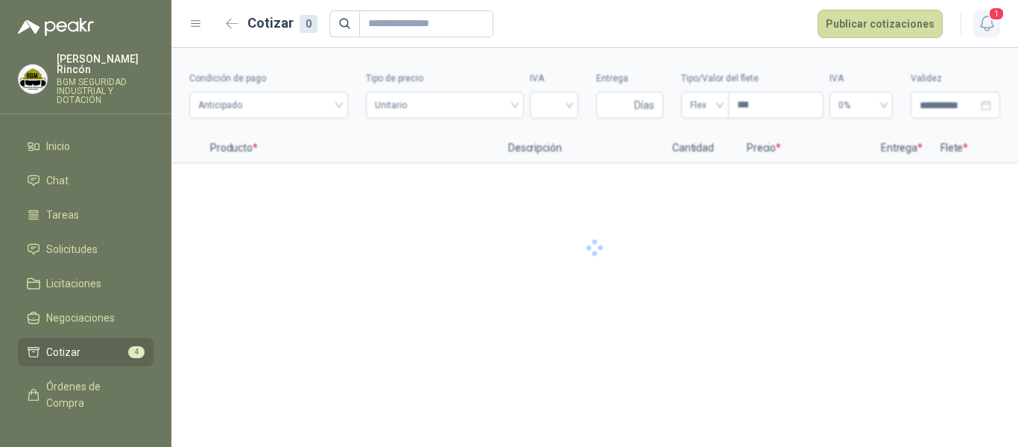
click at [990, 32] on icon "button" at bounding box center [987, 23] width 19 height 19
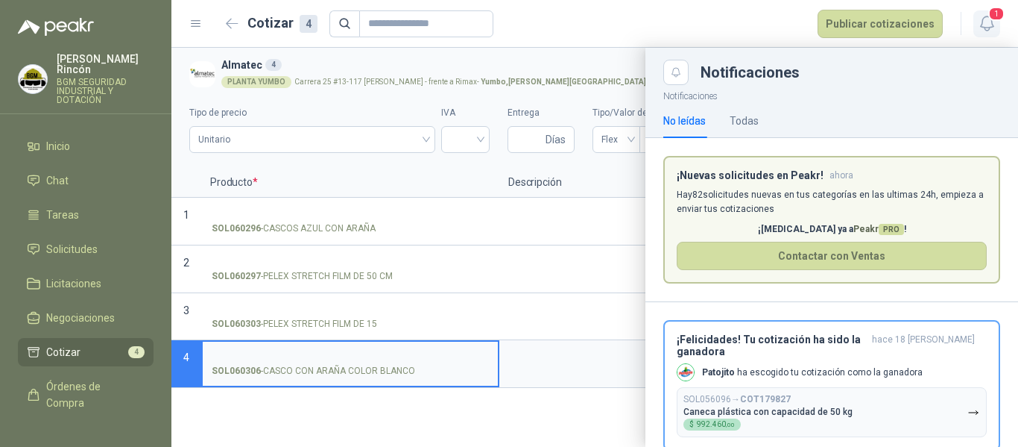
click at [991, 15] on span "1" at bounding box center [997, 14] width 16 height 14
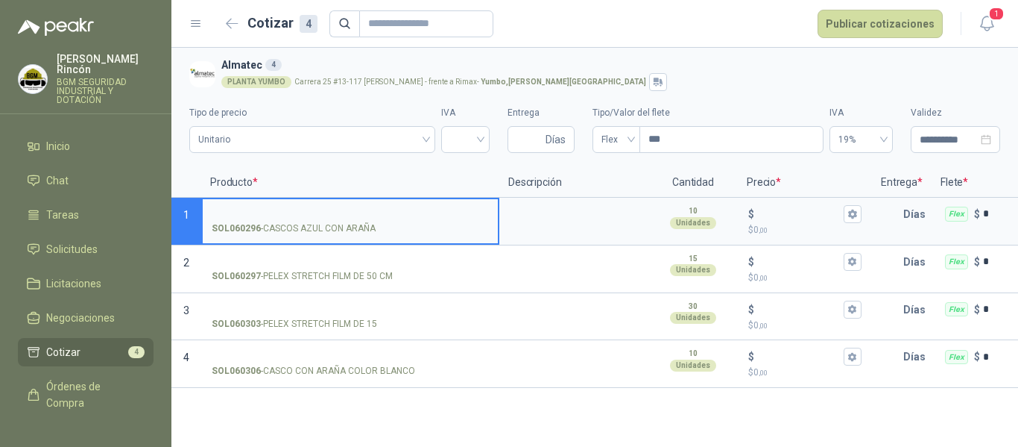
click at [338, 209] on input "SOL060296 - CASCOS AZUL CON ARAÑA" at bounding box center [350, 214] width 277 height 11
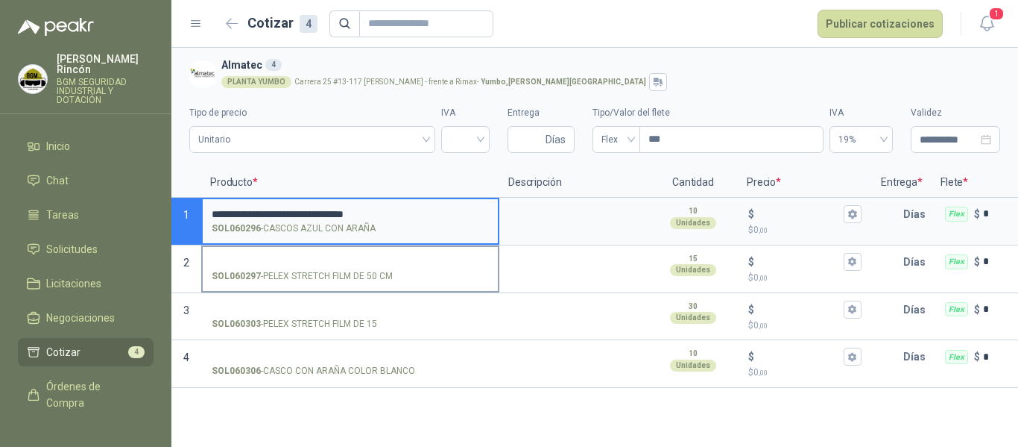
type input "**********"
click at [261, 258] on input "SOL060297 - PELEX STRETCH FILM DE 50 CM" at bounding box center [350, 261] width 277 height 11
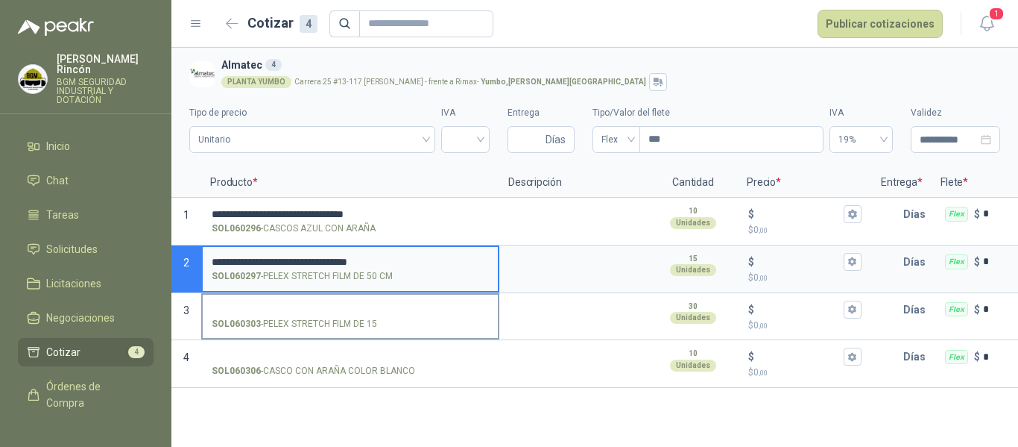
type input "**********"
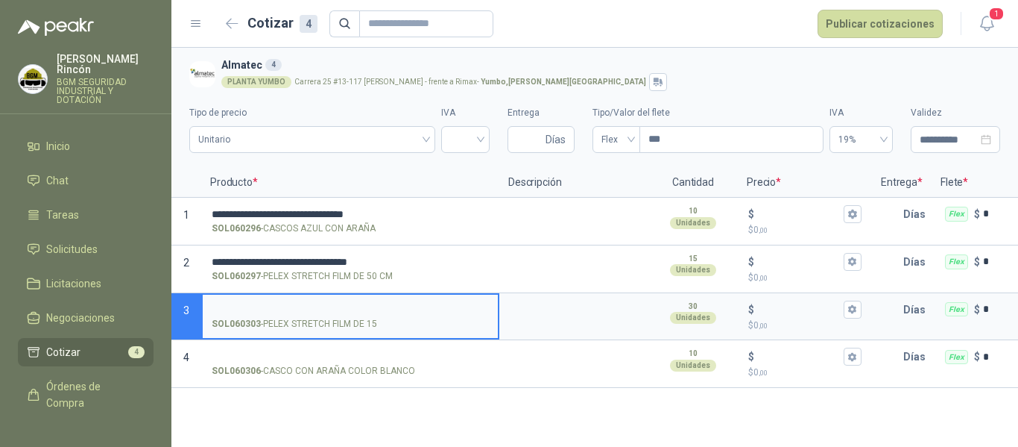
click at [319, 304] on input "SOL060303 - PELEX STRETCH FILM DE 15" at bounding box center [350, 309] width 277 height 11
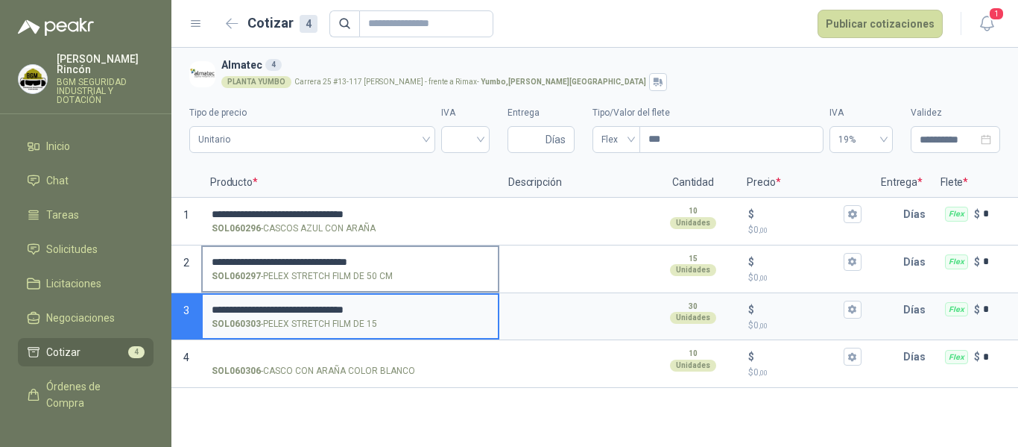
type input "**********"
click at [382, 257] on input "**********" at bounding box center [350, 261] width 277 height 11
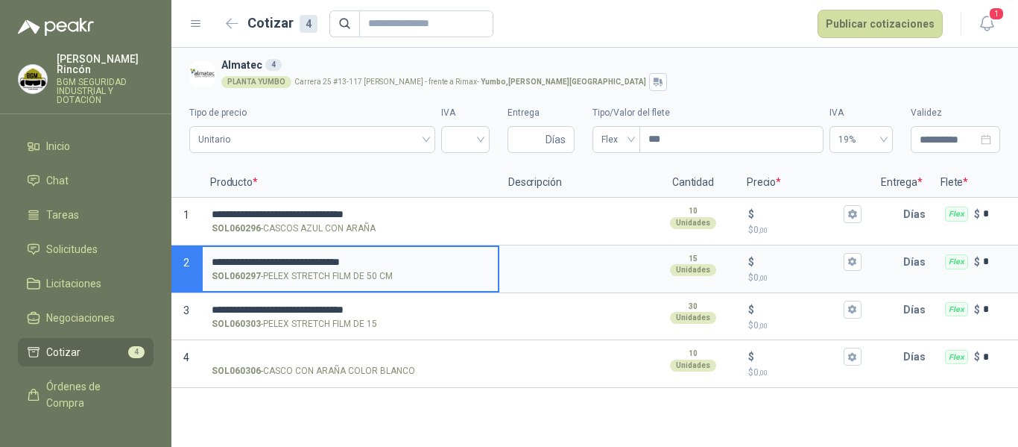
click at [280, 257] on input "**********" at bounding box center [350, 261] width 277 height 11
type input "**********"
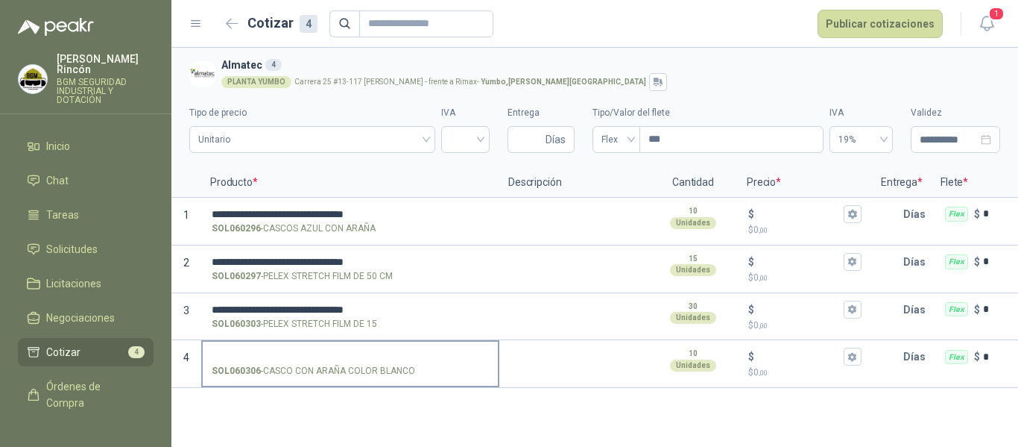
click at [362, 347] on label "SOL060306 - CASCO CON ARAÑA COLOR BLANCO" at bounding box center [350, 362] width 295 height 42
click at [362, 351] on input "SOL060306 - CASCO CON ARAÑA COLOR BLANCO" at bounding box center [350, 356] width 277 height 11
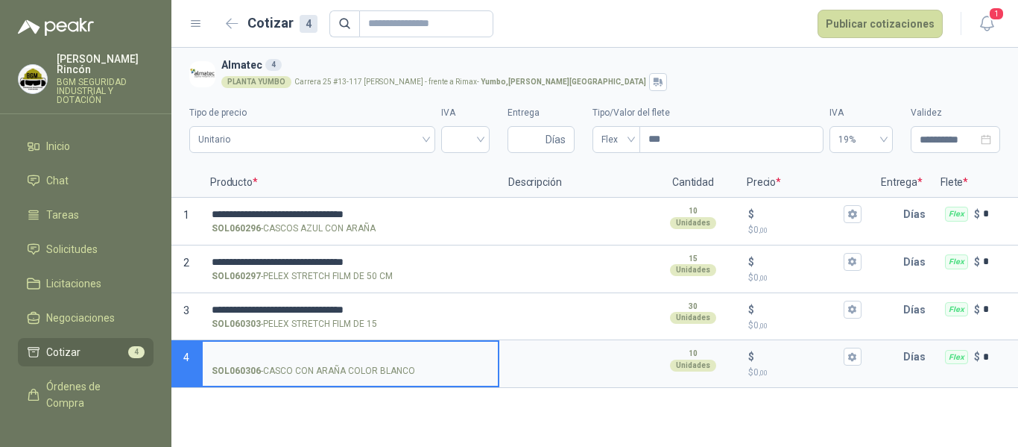
click at [323, 359] on input "SOL060306 - CASCO CON ARAÑA COLOR BLANCO" at bounding box center [350, 356] width 277 height 11
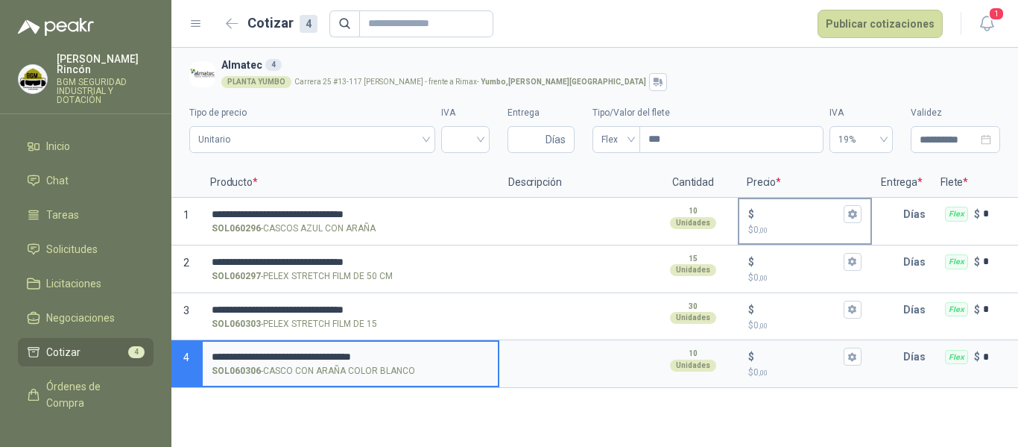
type input "**********"
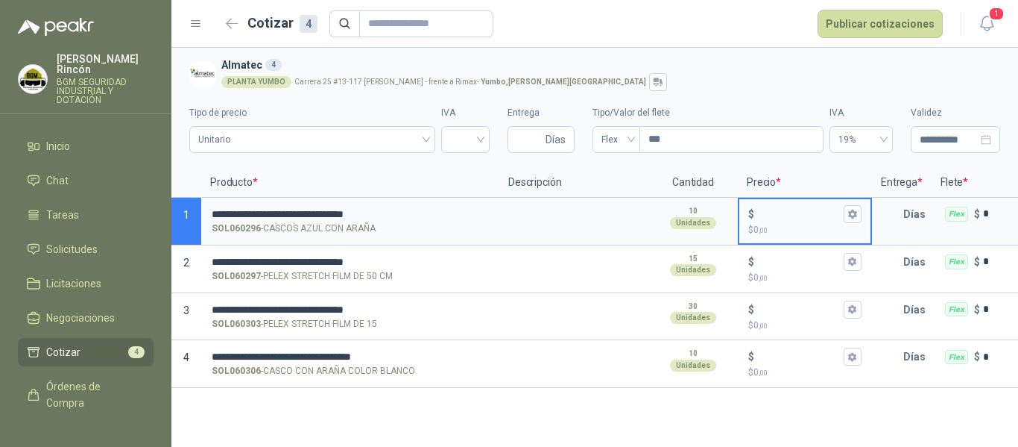
click at [782, 210] on input "$ $ 0 ,00" at bounding box center [800, 213] width 84 height 11
type input "******"
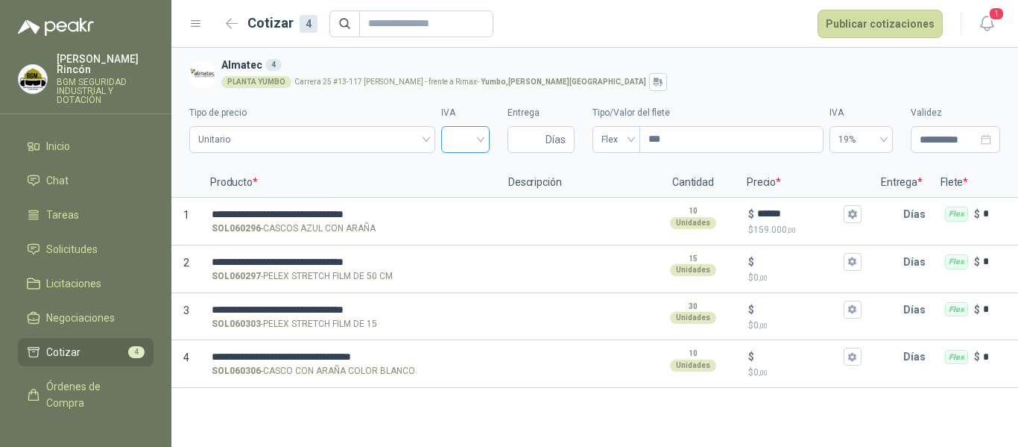
click at [474, 138] on input "search" at bounding box center [465, 138] width 31 height 22
click at [467, 171] on div "19%" at bounding box center [465, 171] width 25 height 16
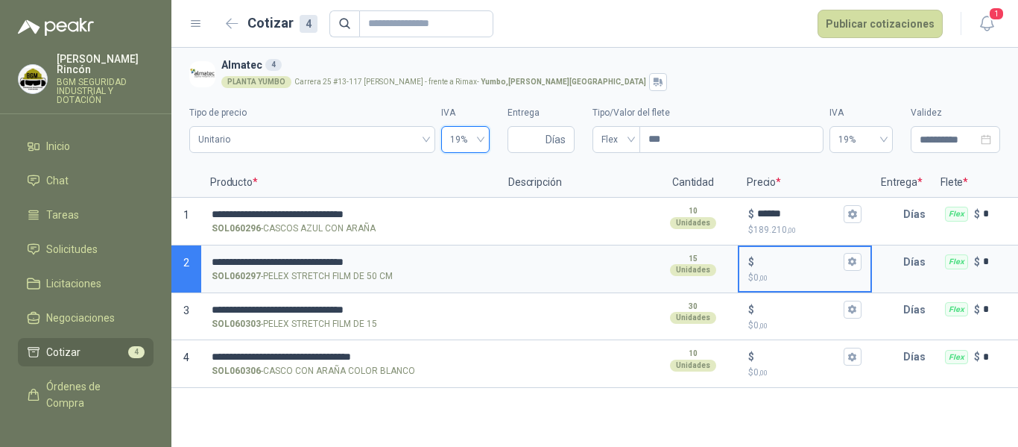
click at [772, 265] on input "$ $ 0 ,00" at bounding box center [800, 261] width 84 height 11
click at [779, 258] on input "******" at bounding box center [800, 261] width 84 height 11
type input "******"
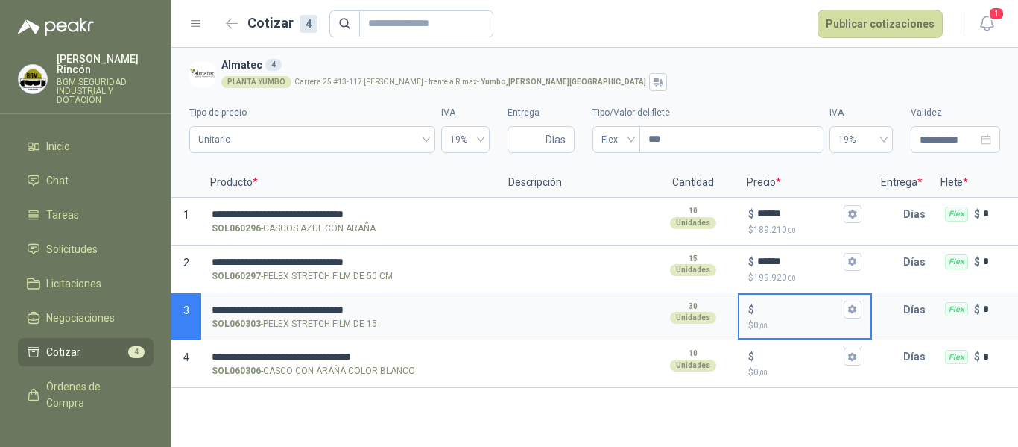
click at [783, 306] on input "$ $ 0 ,00" at bounding box center [800, 308] width 84 height 11
click at [778, 312] on input "******" at bounding box center [800, 308] width 84 height 11
type input "******"
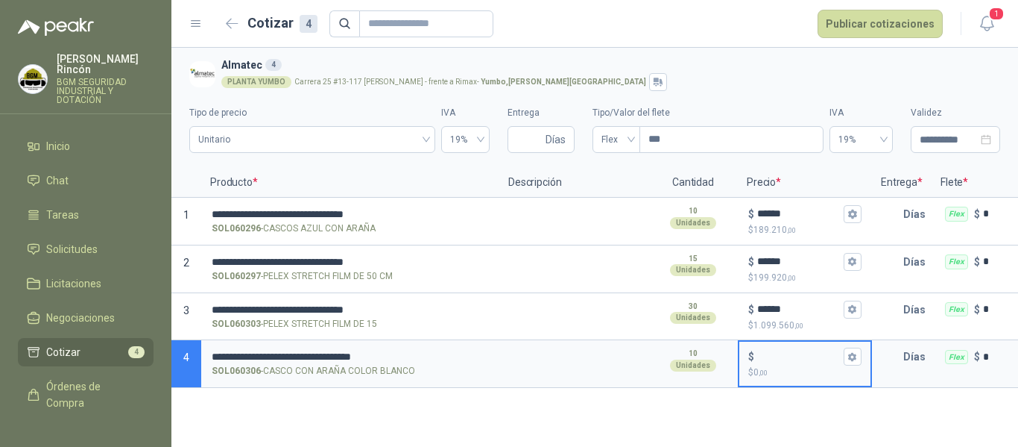
click at [781, 351] on input "$ $ 0 ,00" at bounding box center [800, 356] width 84 height 11
type input "******"
click at [538, 147] on input "Entrega" at bounding box center [530, 139] width 26 height 25
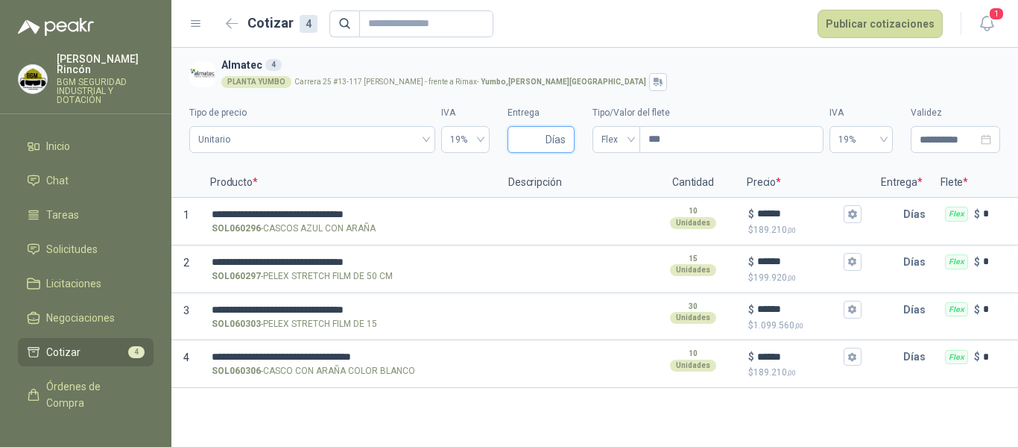
type input "*"
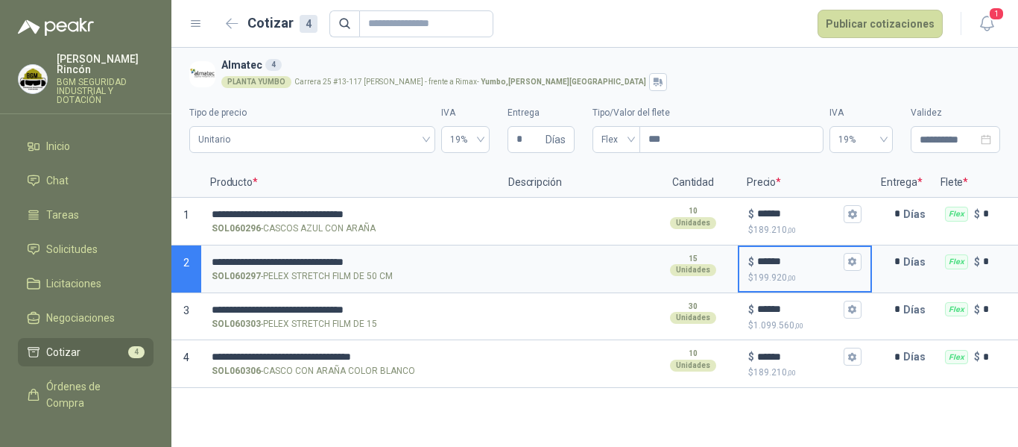
drag, startPoint x: 791, startPoint y: 259, endPoint x: 740, endPoint y: 273, distance: 52.6
click at [740, 273] on div "$ ****** $ 199.920 ,00" at bounding box center [805, 269] width 131 height 44
type input "******"
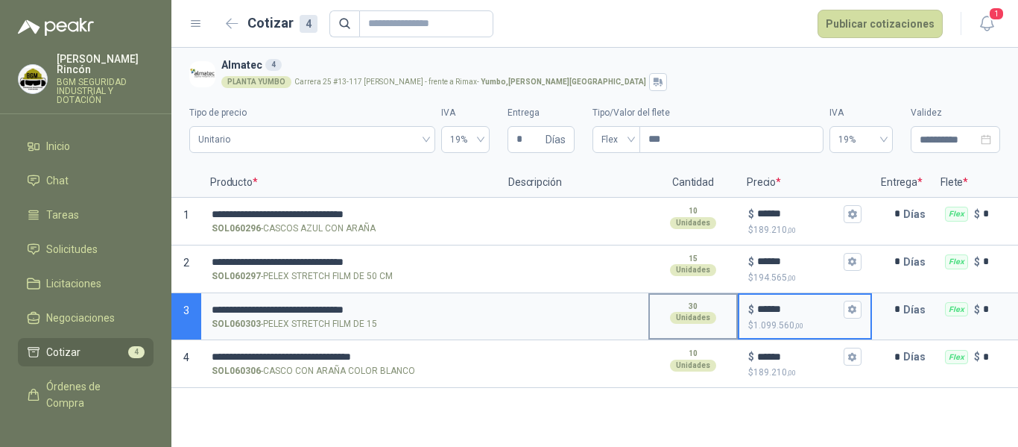
drag, startPoint x: 794, startPoint y: 310, endPoint x: 694, endPoint y: 327, distance: 101.2
click at [694, 328] on section "**********" at bounding box center [594, 317] width 847 height 48
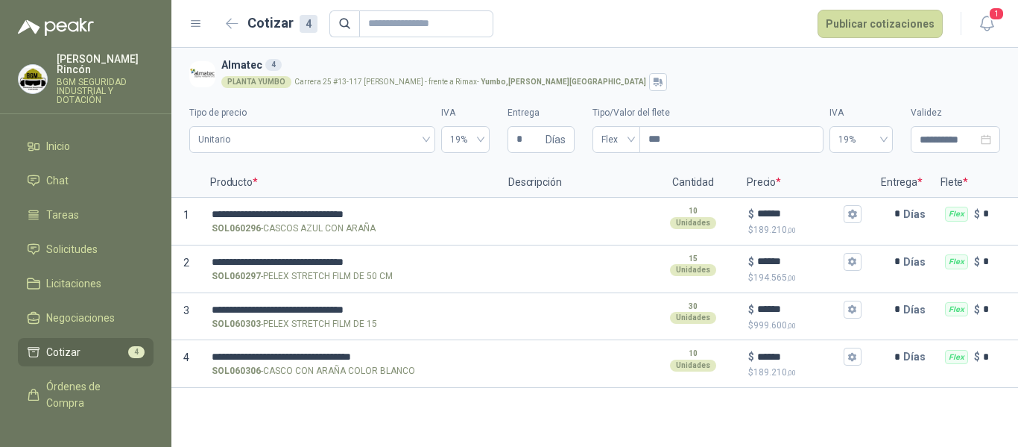
click at [701, 415] on div "**********" at bounding box center [594, 247] width 847 height 399
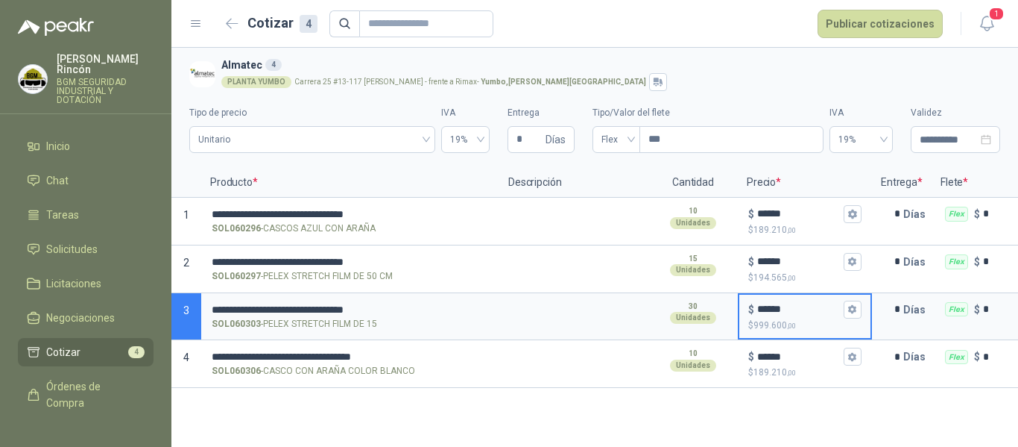
click at [766, 309] on input "******" at bounding box center [800, 308] width 84 height 11
drag, startPoint x: 796, startPoint y: 305, endPoint x: 754, endPoint y: 302, distance: 42.6
click at [754, 302] on div "$ ******" at bounding box center [805, 309] width 113 height 18
type input "******"
click at [778, 429] on div "**********" at bounding box center [594, 247] width 847 height 399
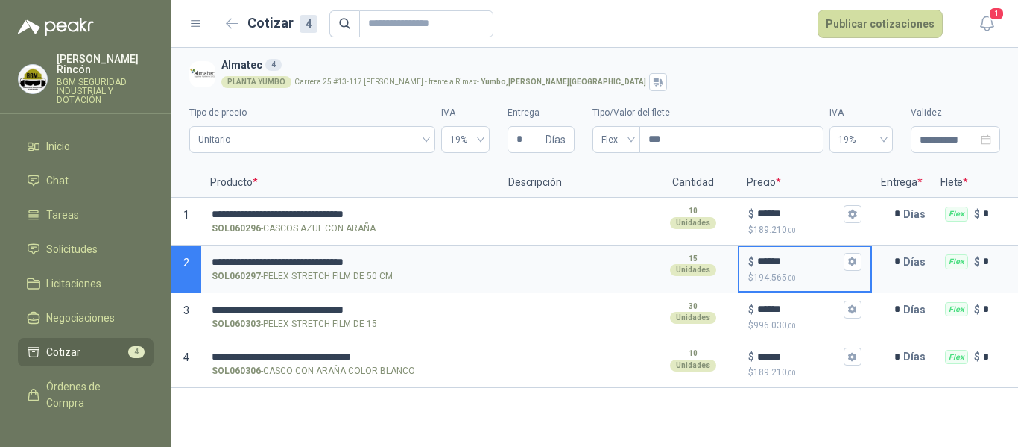
drag, startPoint x: 790, startPoint y: 265, endPoint x: 743, endPoint y: 276, distance: 48.8
click at [743, 276] on div "$ ****** $ 194.565 ,00" at bounding box center [805, 269] width 131 height 44
click at [639, 425] on div "**********" at bounding box center [594, 247] width 847 height 399
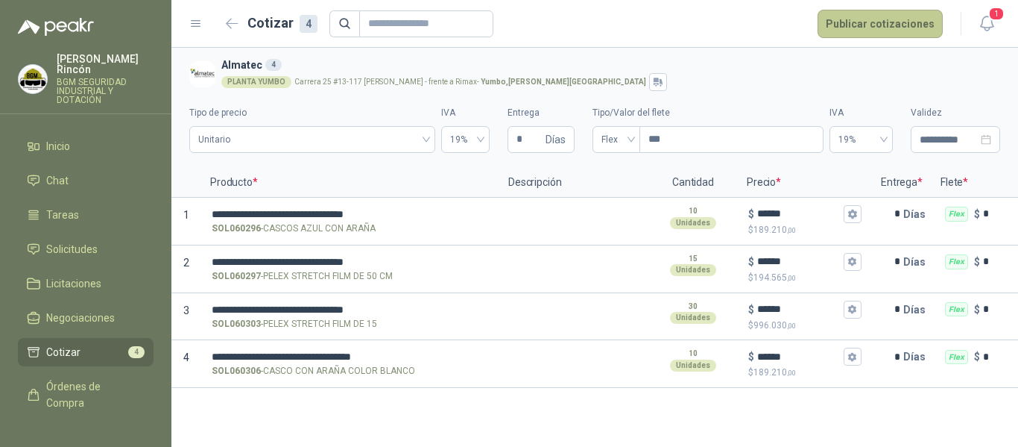
click at [899, 24] on button "Publicar cotizaciones" at bounding box center [880, 24] width 125 height 28
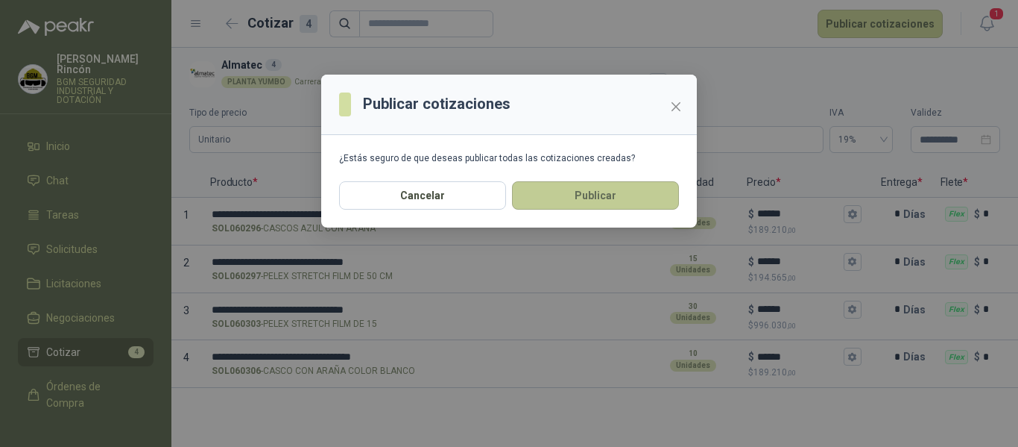
click at [611, 198] on button "Publicar" at bounding box center [595, 195] width 167 height 28
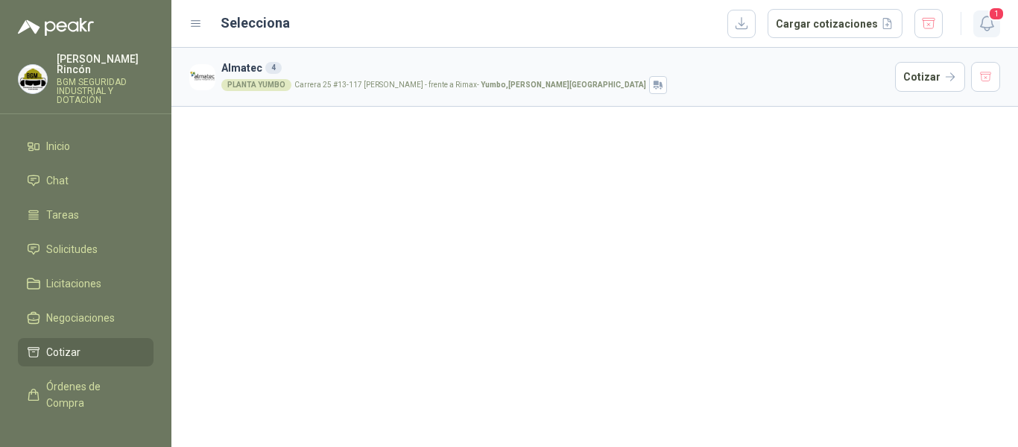
click at [976, 25] on button "1" at bounding box center [987, 23] width 27 height 27
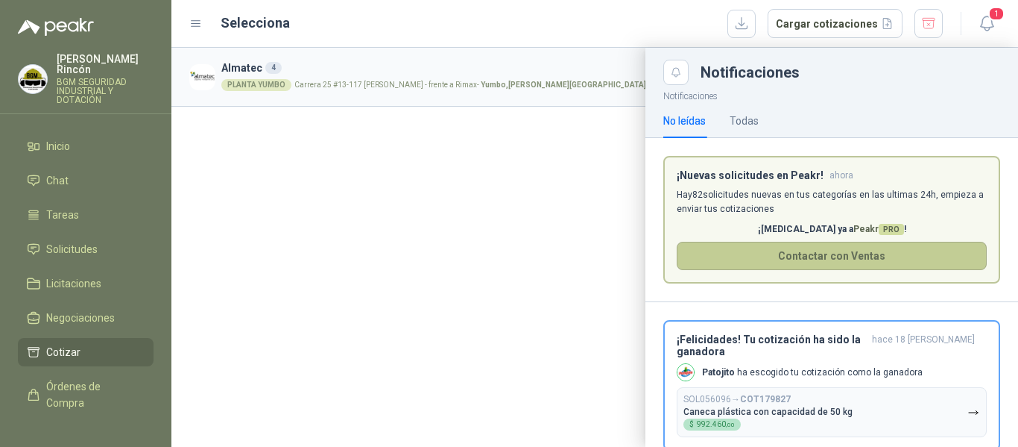
scroll to position [22, 0]
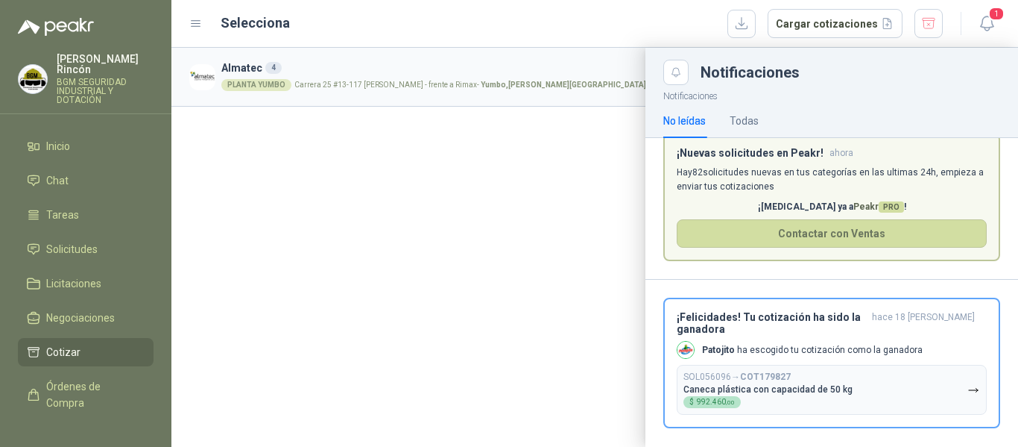
drag, startPoint x: 453, startPoint y: 239, endPoint x: 423, endPoint y: 249, distance: 32.1
click at [451, 241] on div at bounding box center [594, 247] width 847 height 399
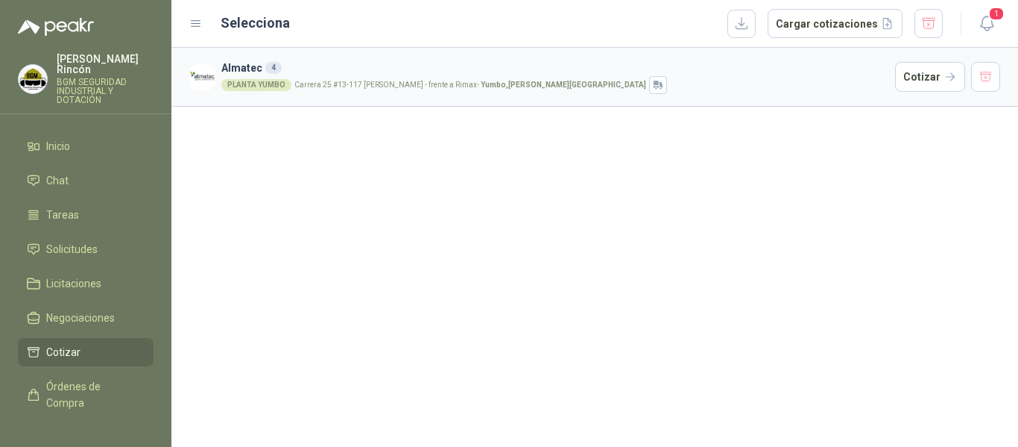
click at [706, 51] on article "Almatec 4 PLANTA YUMBO Carrera 25 #13-117 Cencar Yumbo - frente a Rimax - Yumbo…" at bounding box center [594, 77] width 847 height 59
click at [94, 138] on li "Inicio" at bounding box center [86, 146] width 118 height 16
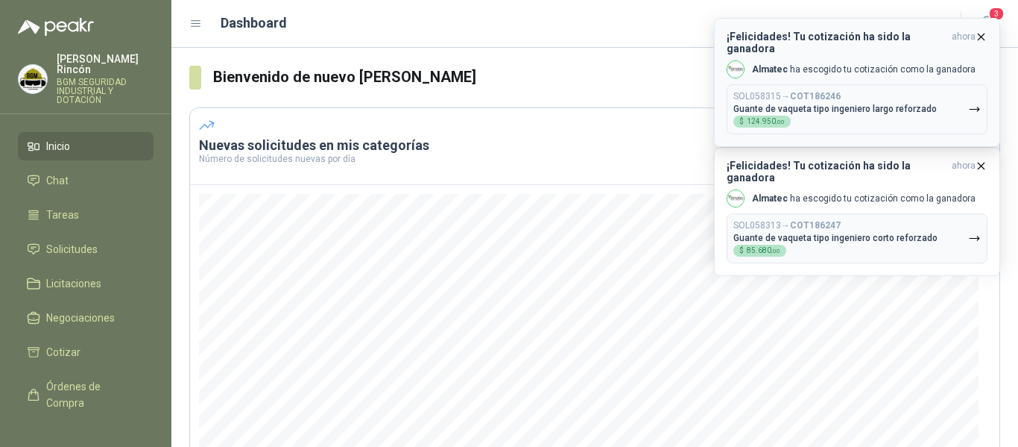
click at [981, 37] on icon "button" at bounding box center [982, 37] width 6 height 6
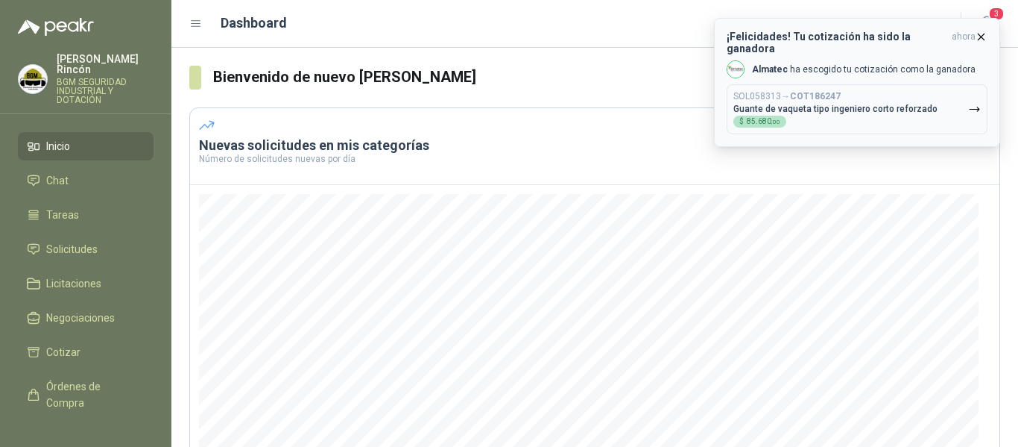
click at [980, 33] on icon "button" at bounding box center [981, 37] width 13 height 13
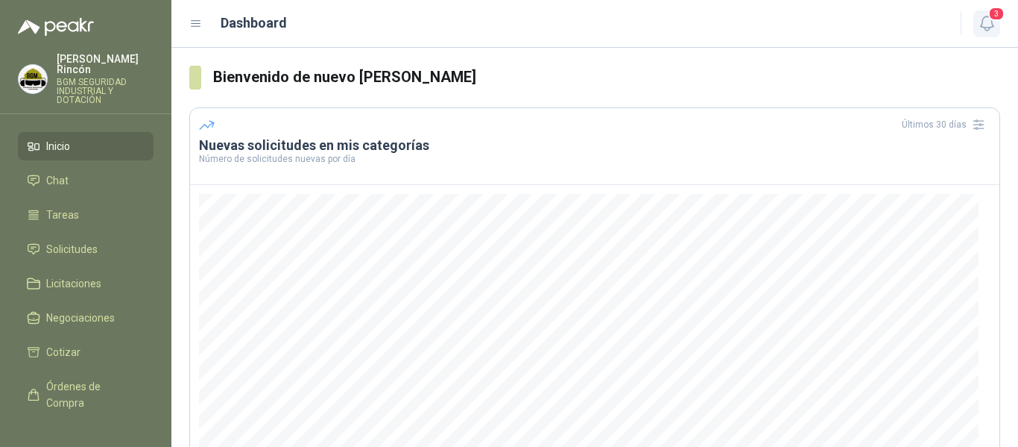
click at [985, 34] on button "3" at bounding box center [987, 23] width 27 height 27
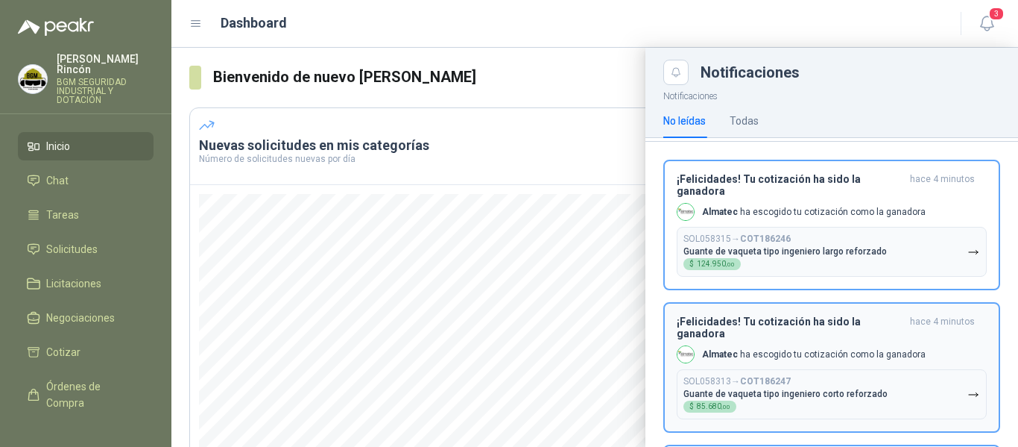
scroll to position [171, 0]
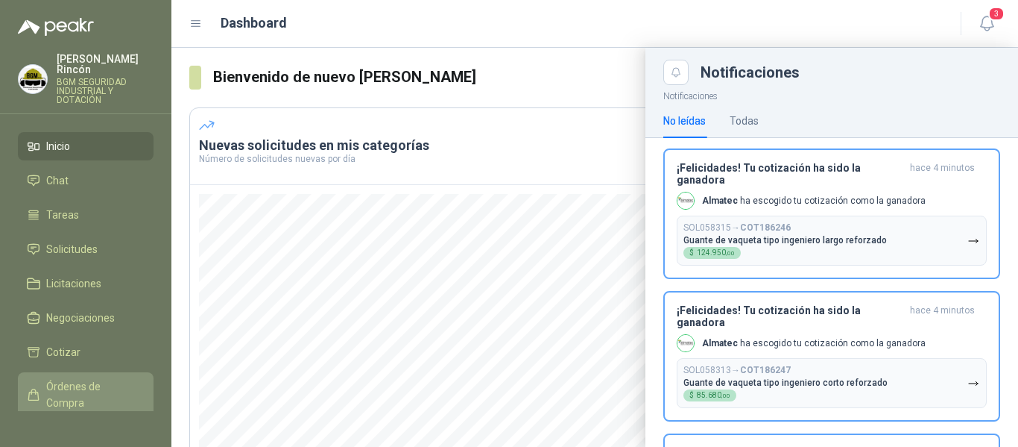
click at [79, 379] on span "Órdenes de Compra" at bounding box center [92, 394] width 93 height 33
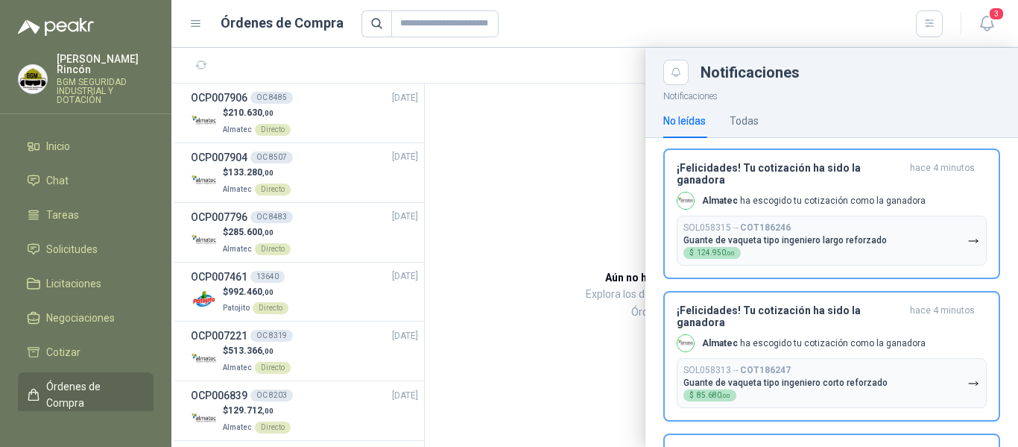
click at [360, 247] on div at bounding box center [594, 247] width 847 height 399
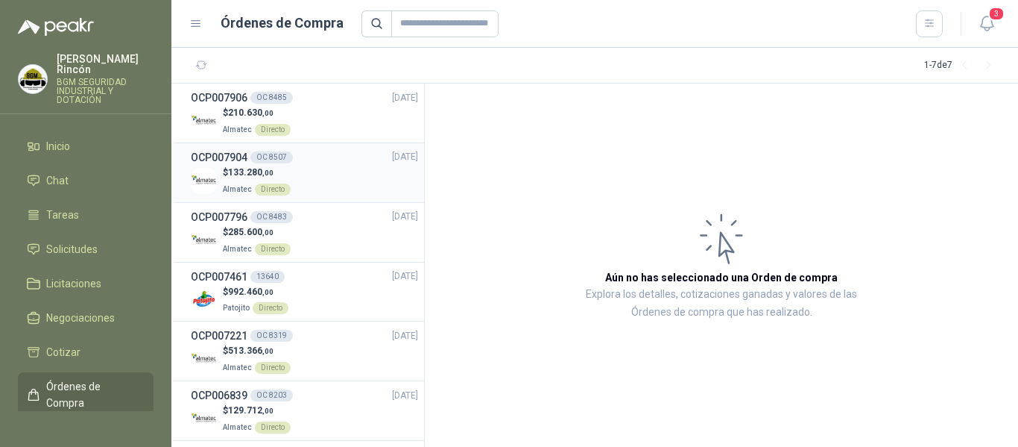
click at [361, 190] on div "$ 133.280 ,00 Almatec Directo" at bounding box center [304, 181] width 227 height 31
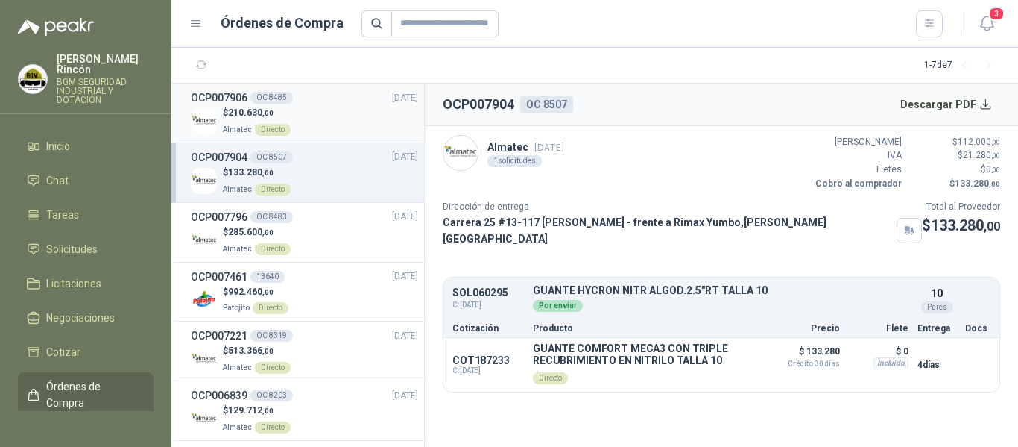
click at [333, 122] on div "$ 210.630 ,00 Almatec Directo" at bounding box center [304, 121] width 227 height 31
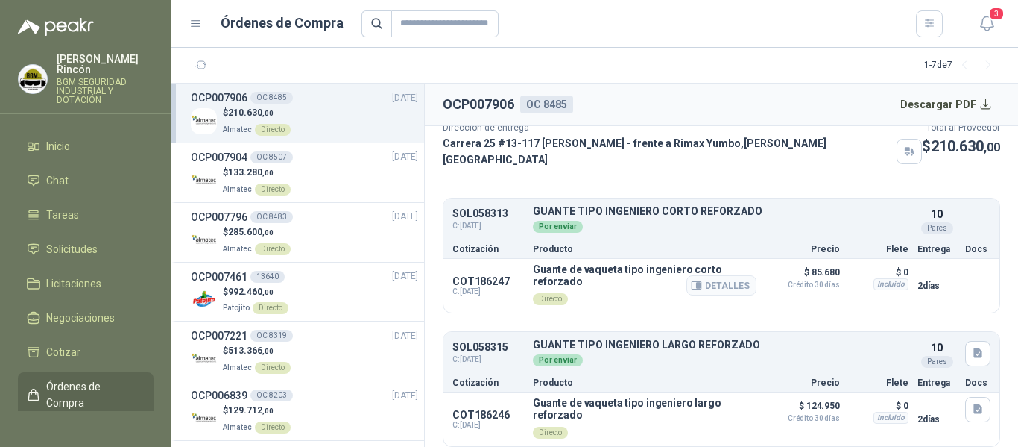
scroll to position [83, 0]
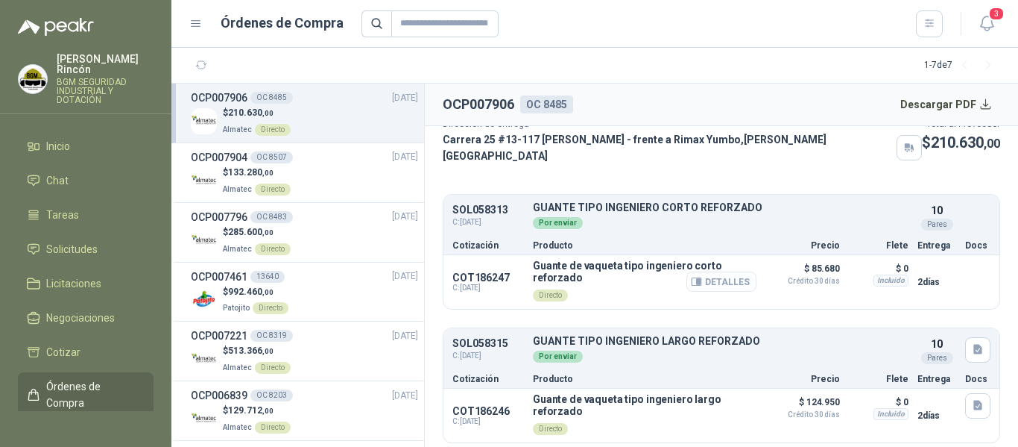
click at [729, 271] on button "Detalles" at bounding box center [722, 281] width 70 height 20
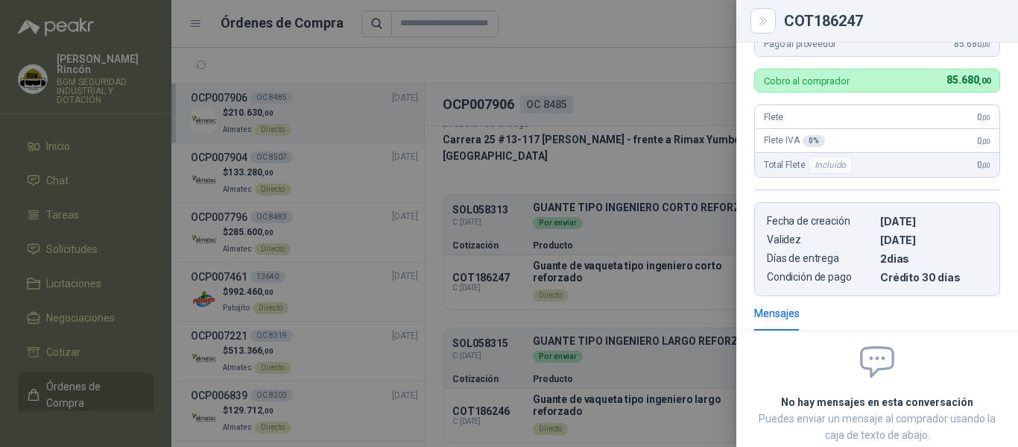
scroll to position [106, 0]
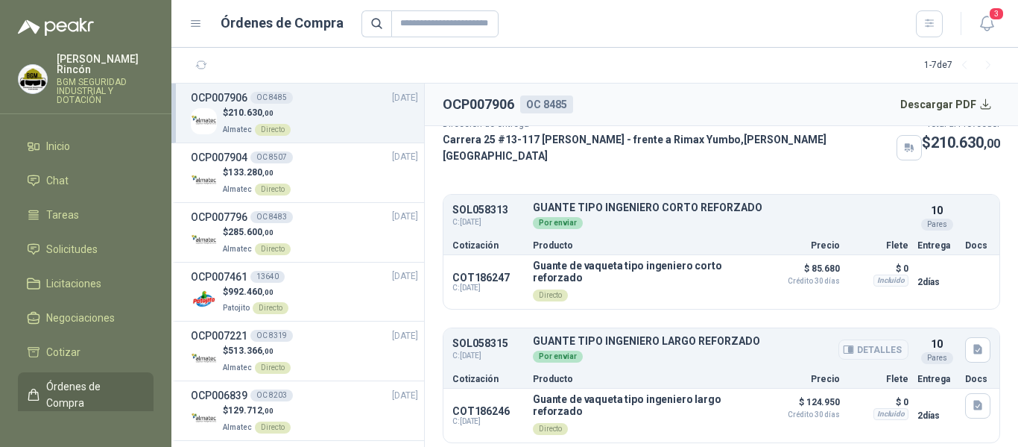
click at [848, 344] on button "Detalles" at bounding box center [874, 349] width 70 height 20
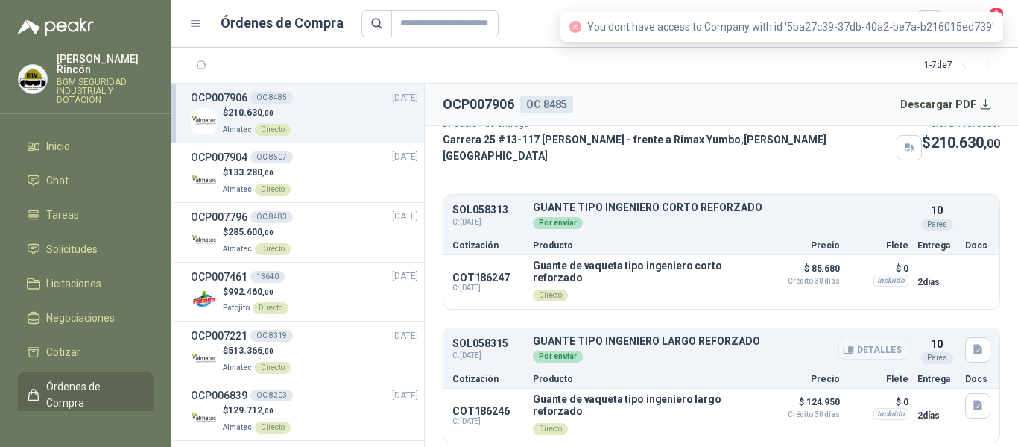
click at [846, 341] on button "Detalles" at bounding box center [874, 349] width 70 height 20
click at [728, 415] on button "Detalles" at bounding box center [722, 415] width 70 height 20
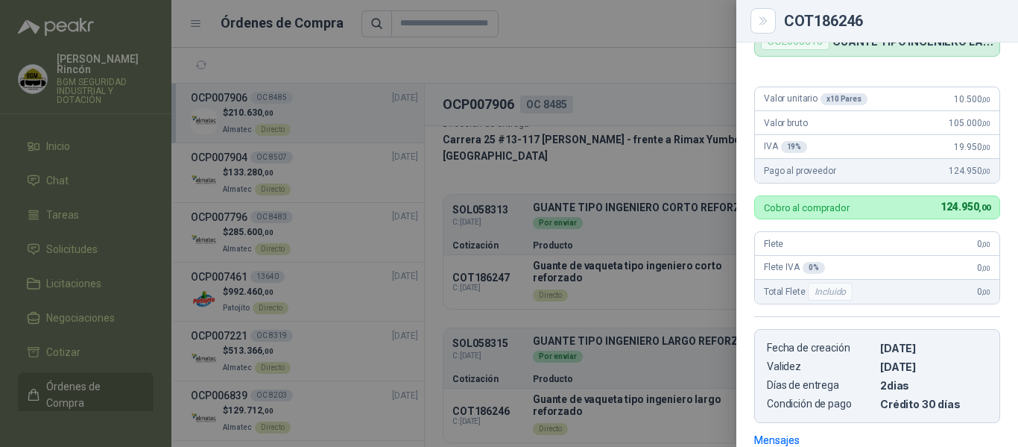
click at [667, 322] on div at bounding box center [509, 223] width 1018 height 447
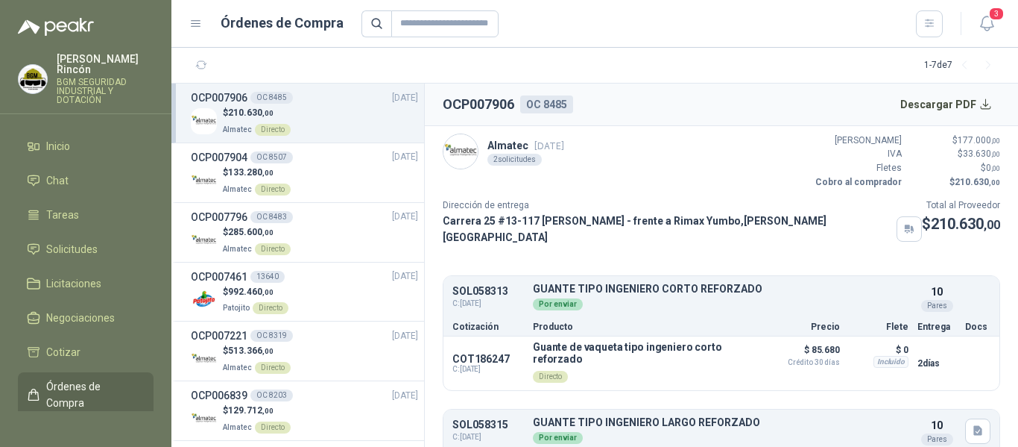
scroll to position [0, 0]
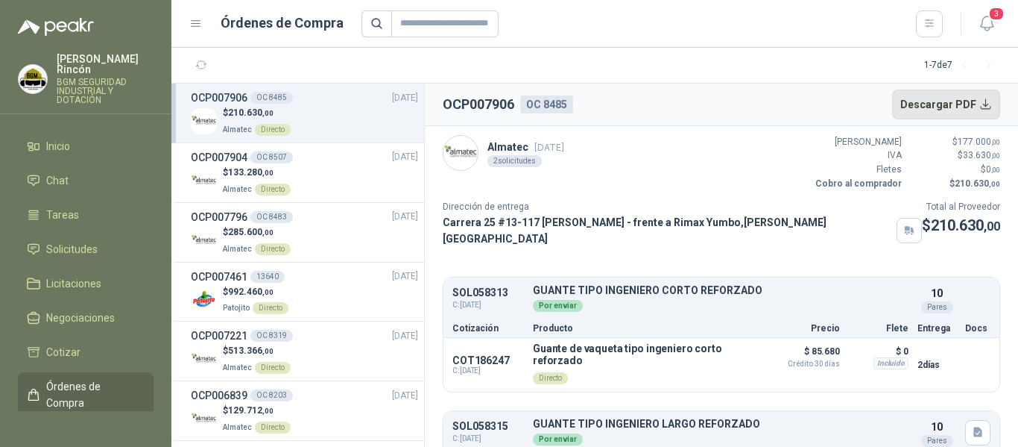
click at [961, 101] on button "Descargar PDF" at bounding box center [946, 104] width 109 height 30
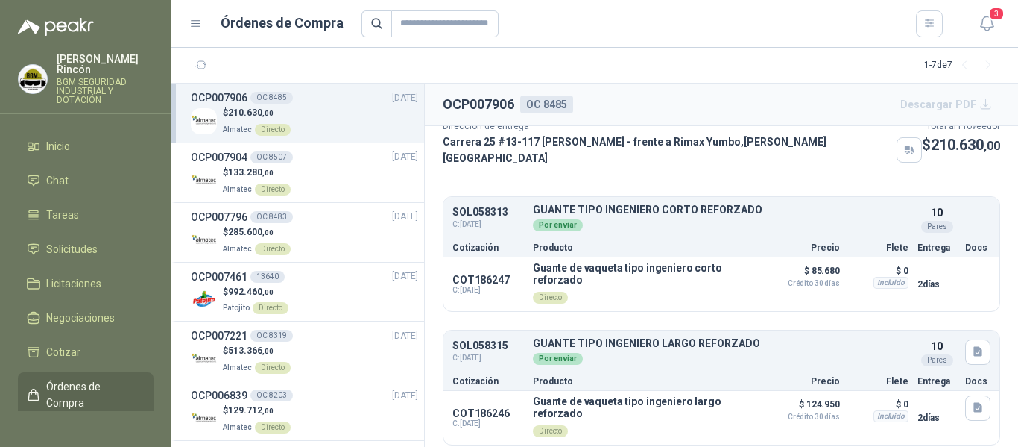
scroll to position [83, 0]
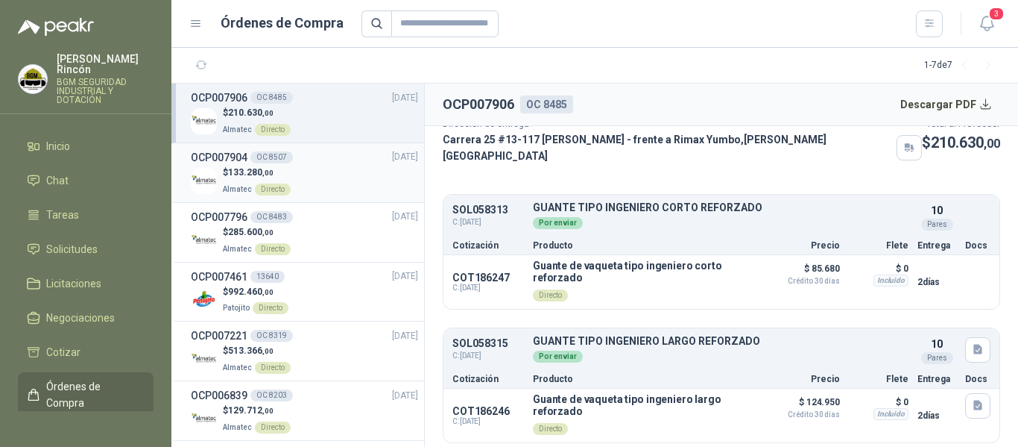
click at [333, 177] on div "$ 133.280 ,00 Almatec Directo" at bounding box center [304, 181] width 227 height 31
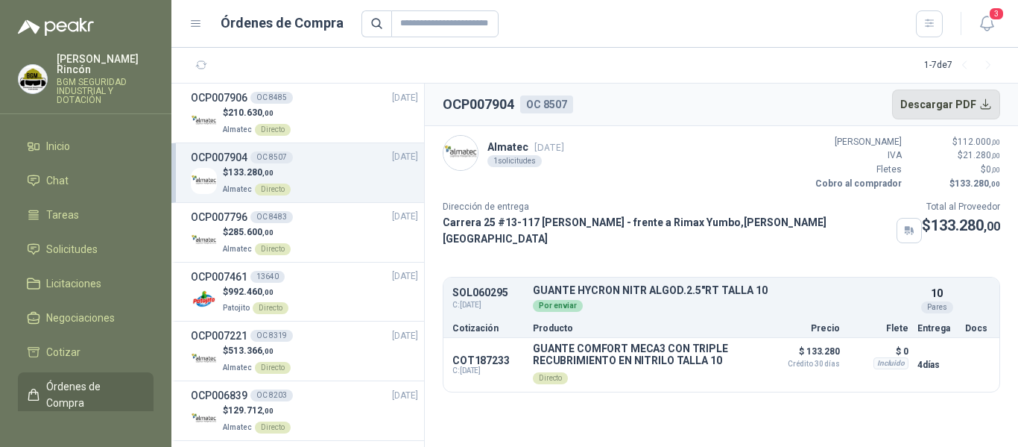
click at [974, 96] on button "Descargar PDF" at bounding box center [946, 104] width 109 height 30
click at [992, 29] on icon "button" at bounding box center [987, 23] width 19 height 19
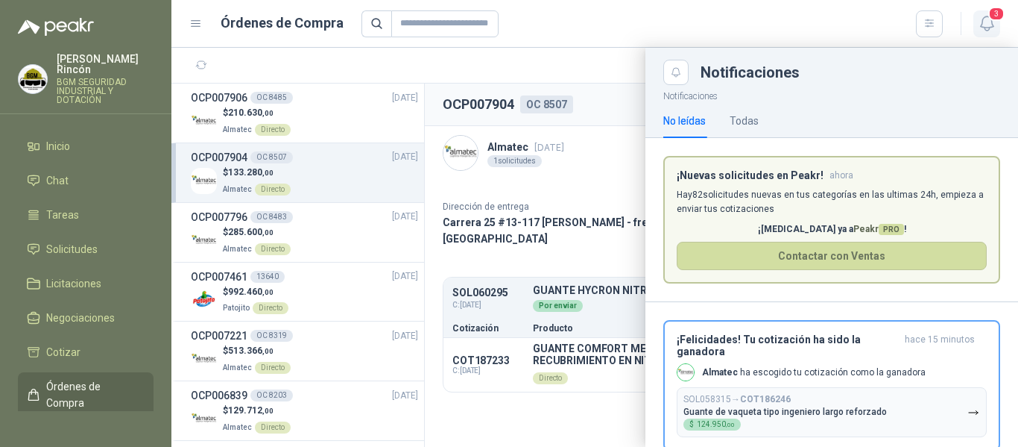
click at [986, 23] on icon "button" at bounding box center [987, 23] width 19 height 19
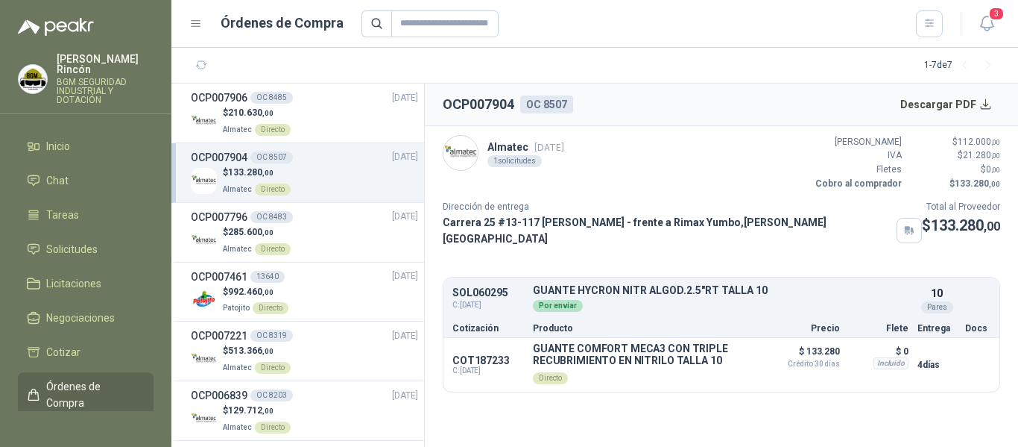
click at [1001, 34] on header "Órdenes de Compra 3" at bounding box center [594, 24] width 847 height 48
click at [992, 33] on button "3" at bounding box center [987, 23] width 27 height 27
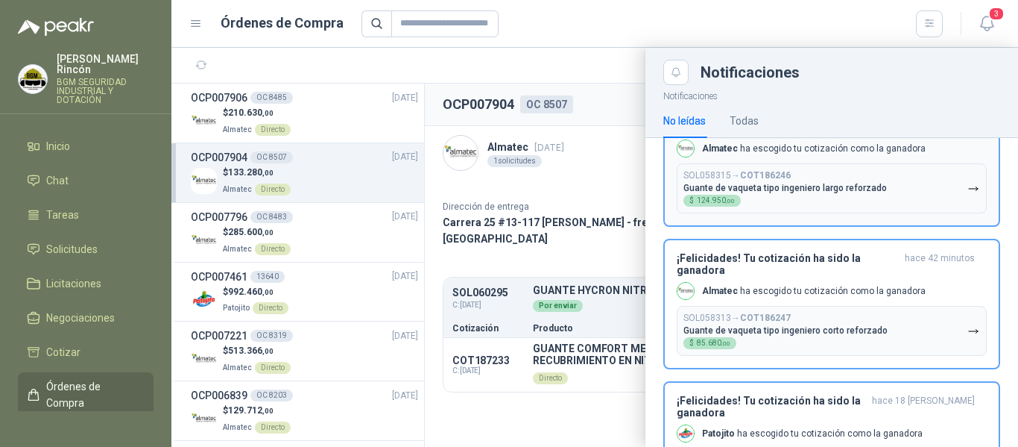
scroll to position [298, 0]
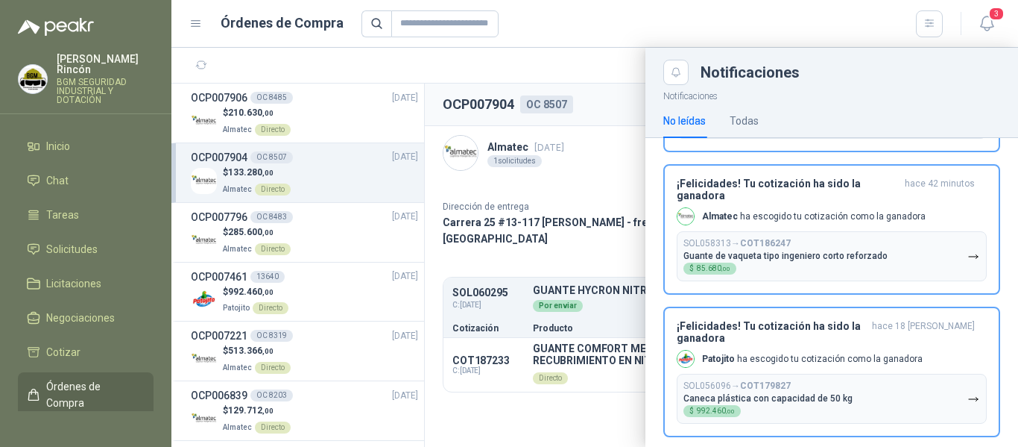
click at [514, 412] on div at bounding box center [594, 247] width 847 height 399
